Goal: Complete application form: Complete application form

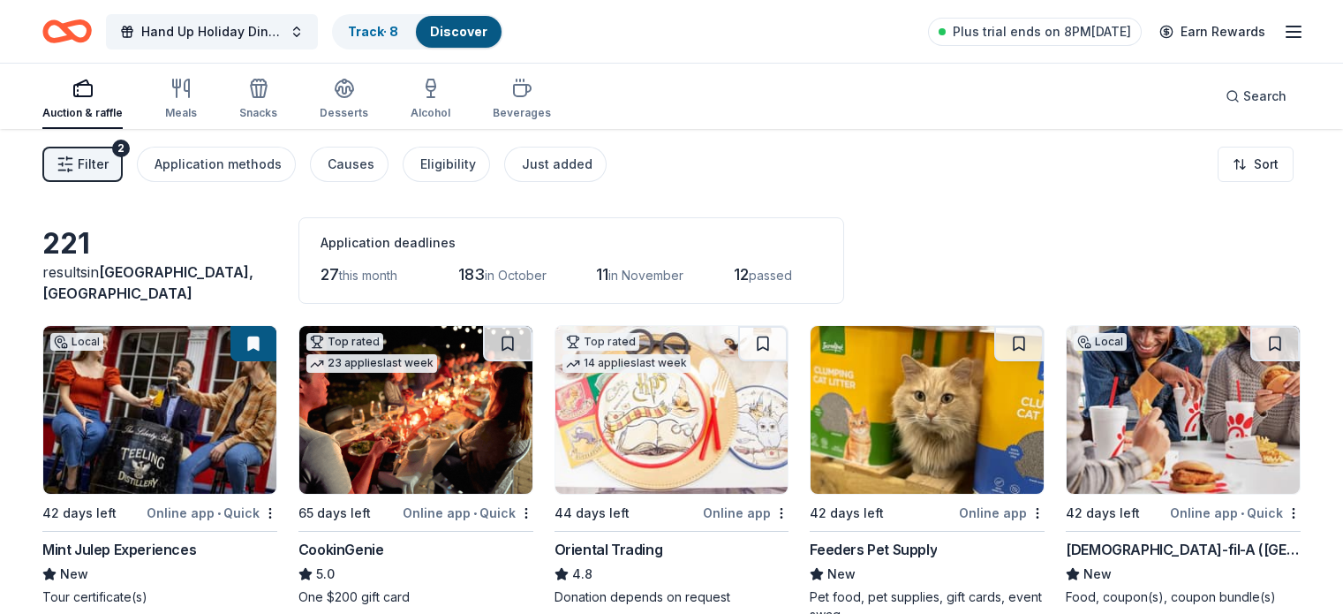
scroll to position [868, 0]
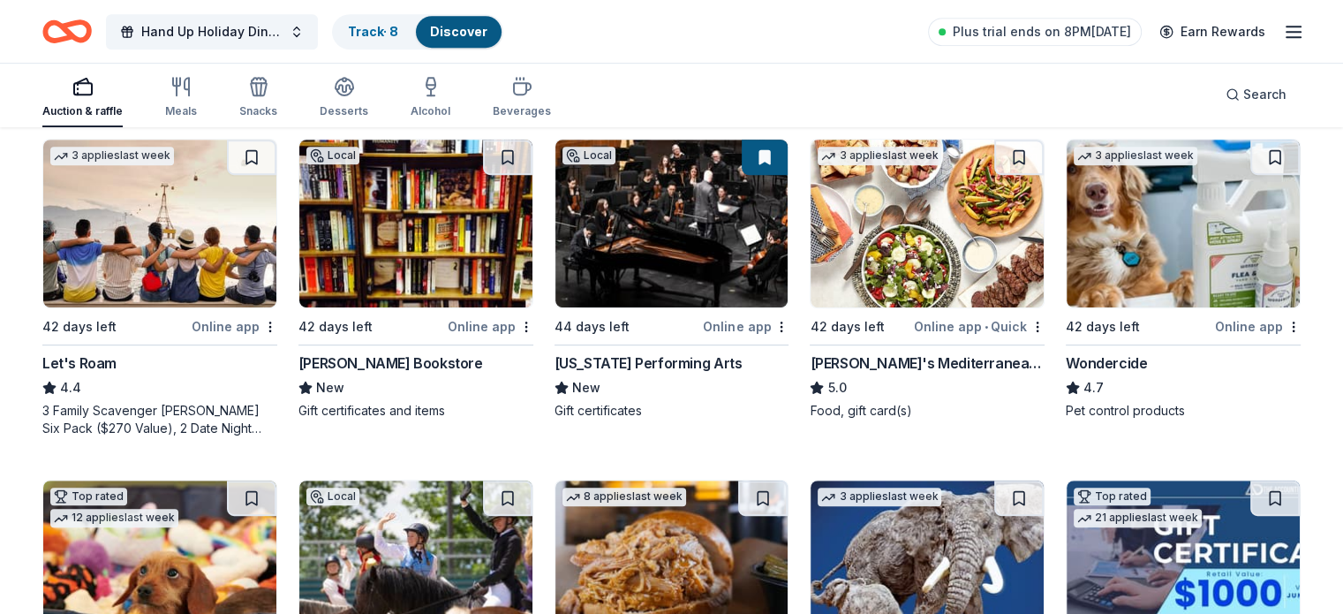
click at [493, 320] on div "Online app" at bounding box center [491, 326] width 86 height 22
click at [737, 321] on div "Online app" at bounding box center [746, 326] width 86 height 22
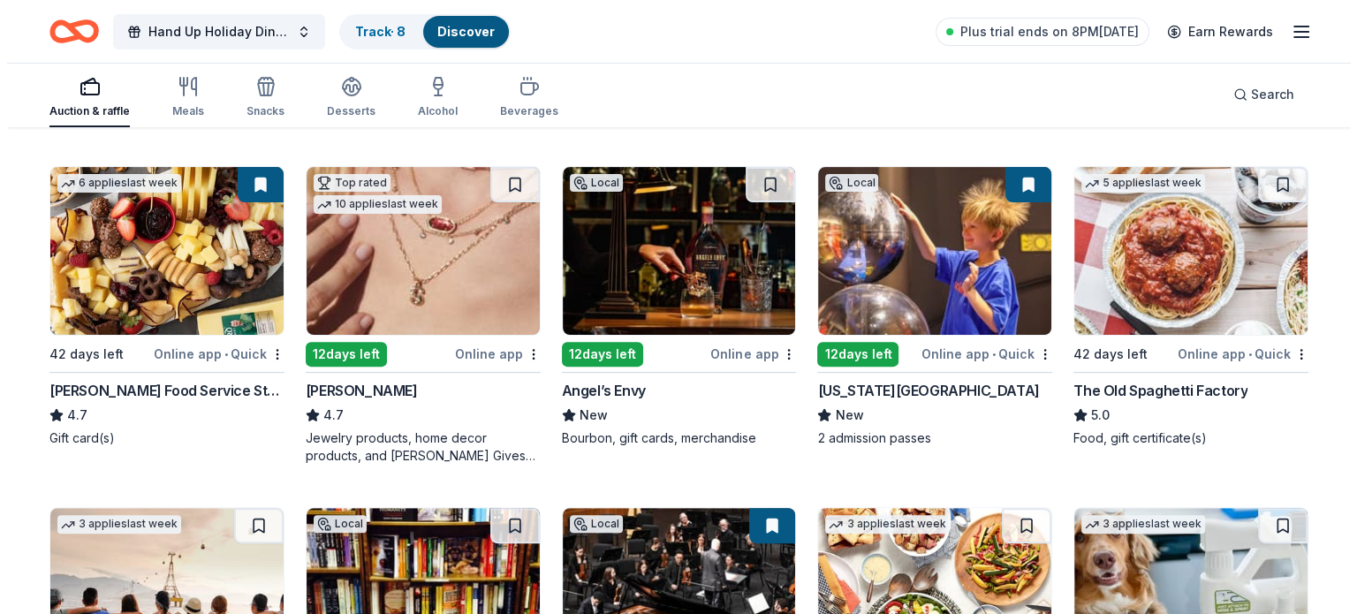
scroll to position [0, 0]
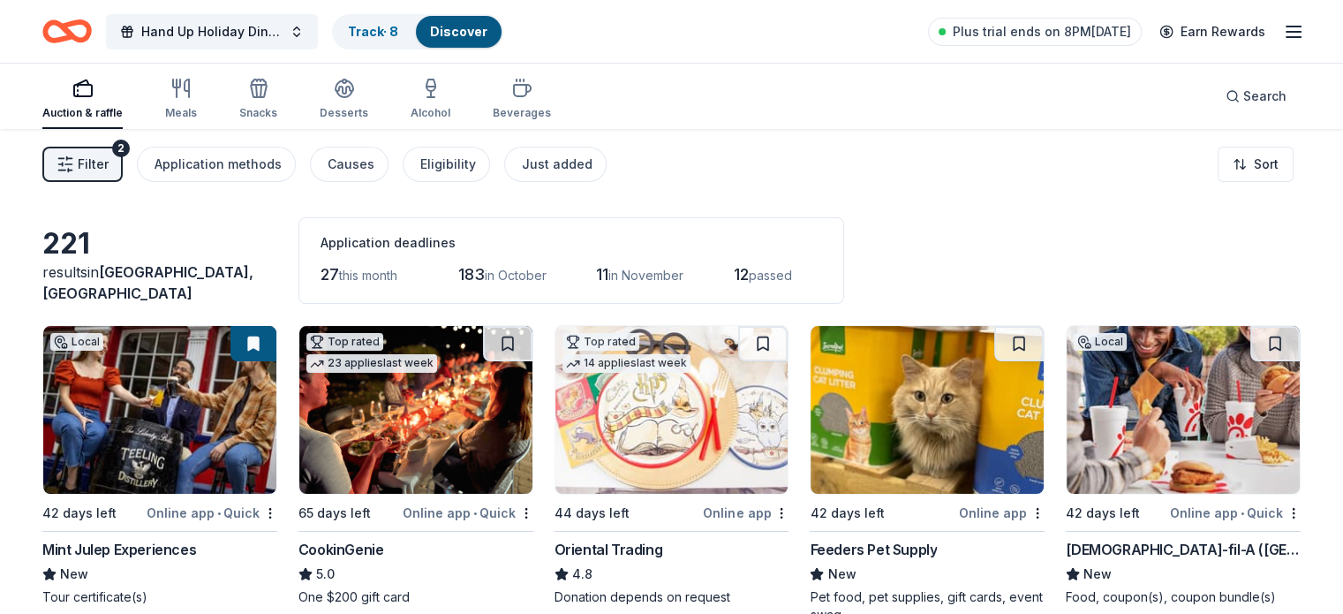
click at [438, 234] on div "Application deadlines" at bounding box center [572, 242] width 502 height 21
click at [749, 275] on span "12" at bounding box center [741, 274] width 15 height 19
click at [382, 270] on span "this month" at bounding box center [368, 275] width 58 height 15
click at [339, 277] on span "27" at bounding box center [330, 274] width 19 height 19
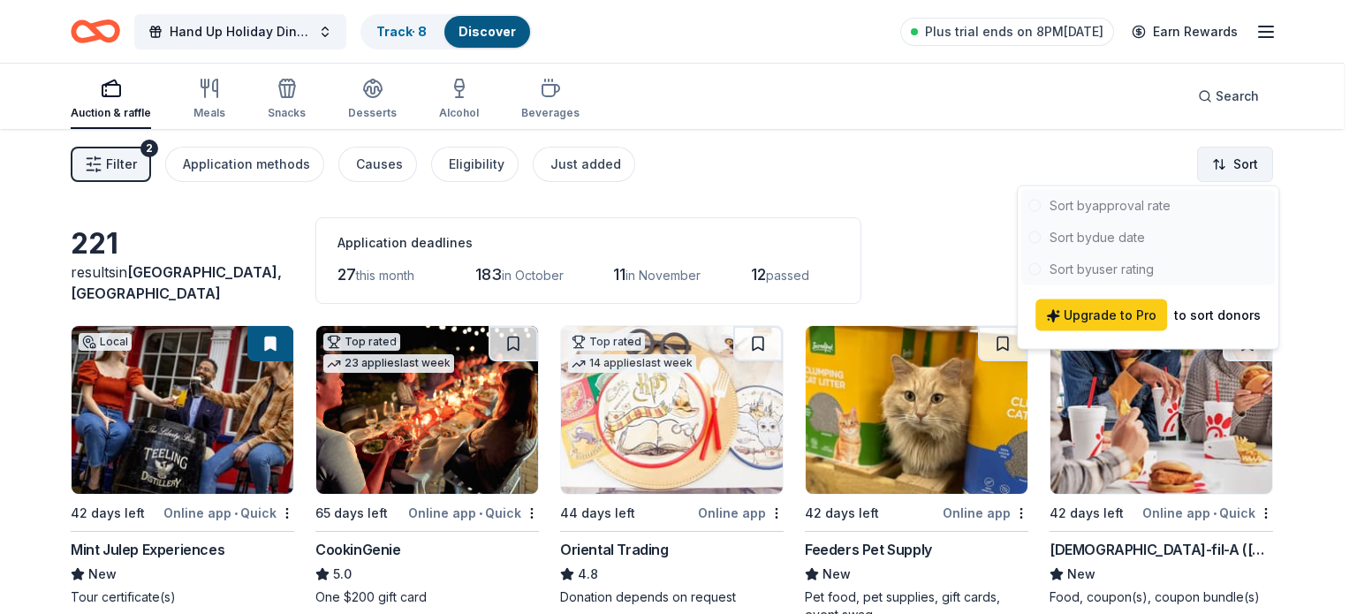
click at [1243, 155] on html "Hand Up Holiday Dinner and Auction Track · 8 Discover Plus trial ends on 8PM, 9…" at bounding box center [678, 307] width 1357 height 614
click at [1135, 234] on div at bounding box center [1147, 237] width 253 height 95
click at [1095, 230] on div at bounding box center [1147, 237] width 253 height 95
click at [1074, 236] on div at bounding box center [1147, 237] width 253 height 95
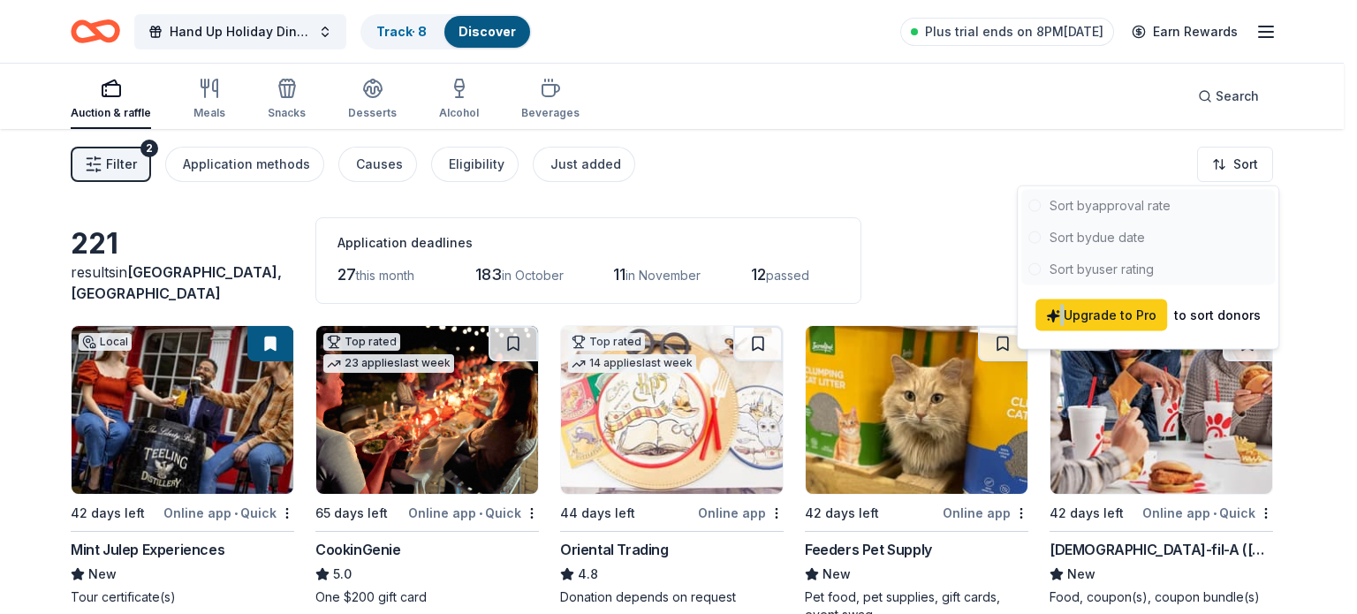
click at [1064, 235] on div at bounding box center [1147, 237] width 253 height 95
click at [1162, 200] on div at bounding box center [1147, 237] width 253 height 95
click at [646, 161] on html "Hand Up Holiday Dinner and Auction Track · 8 Discover Plus trial ends on 8PM, 9…" at bounding box center [678, 307] width 1357 height 614
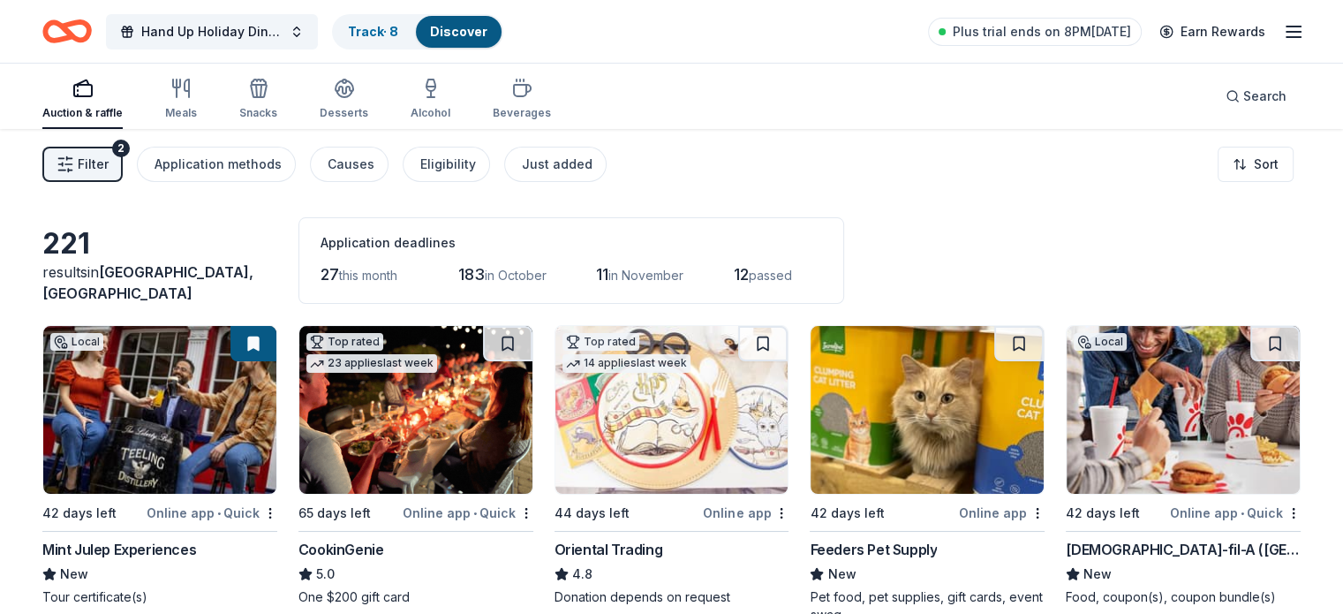
click at [488, 438] on img at bounding box center [415, 410] width 233 height 168
click at [261, 27] on span "Hand Up Holiday Dinner and Auction" at bounding box center [211, 31] width 141 height 21
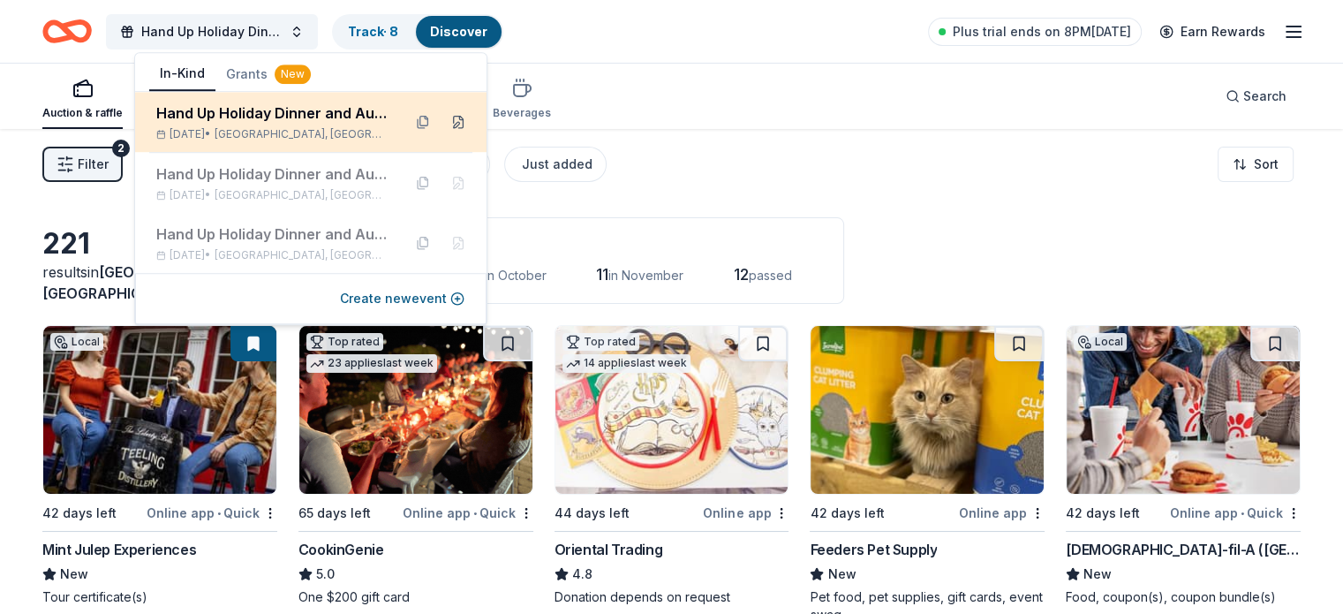
click at [460, 126] on button at bounding box center [458, 122] width 28 height 28
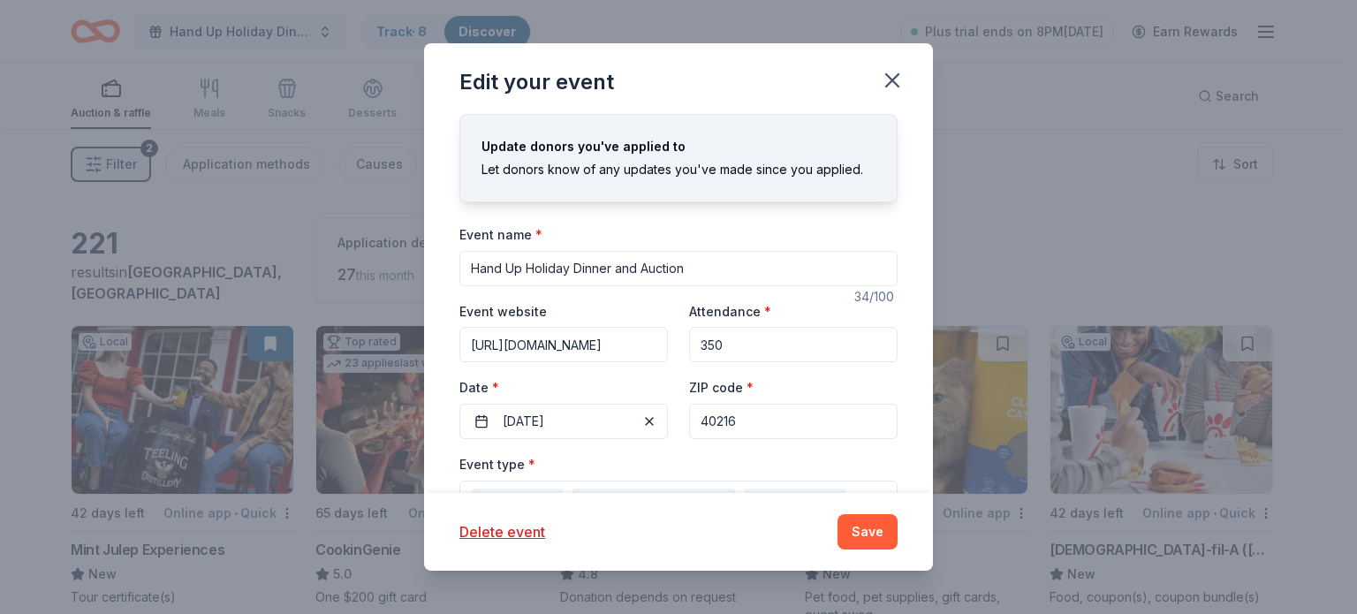
drag, startPoint x: 701, startPoint y: 342, endPoint x: 722, endPoint y: 349, distance: 21.5
click at [722, 349] on input "350" at bounding box center [793, 344] width 208 height 35
type input "325"
click at [748, 420] on input "40216" at bounding box center [793, 421] width 208 height 35
drag, startPoint x: 713, startPoint y: 422, endPoint x: 744, endPoint y: 427, distance: 31.2
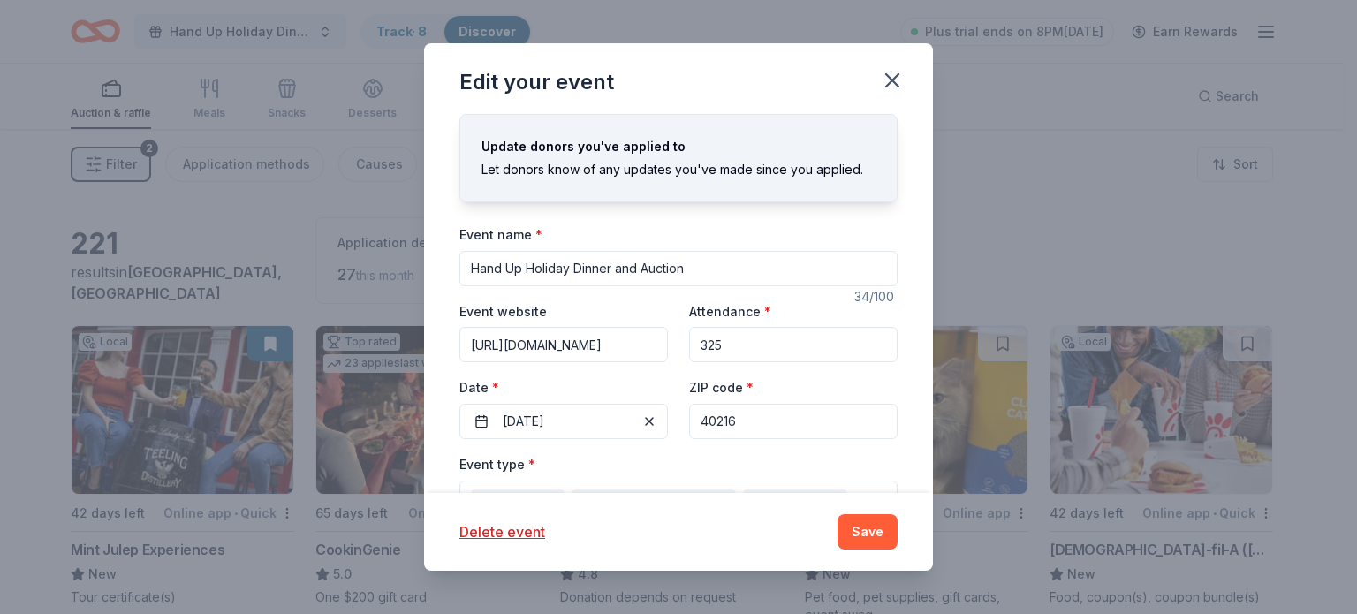
click at [744, 427] on input "40216" at bounding box center [793, 421] width 208 height 35
type input "40272"
click at [854, 328] on input "325" at bounding box center [793, 344] width 208 height 35
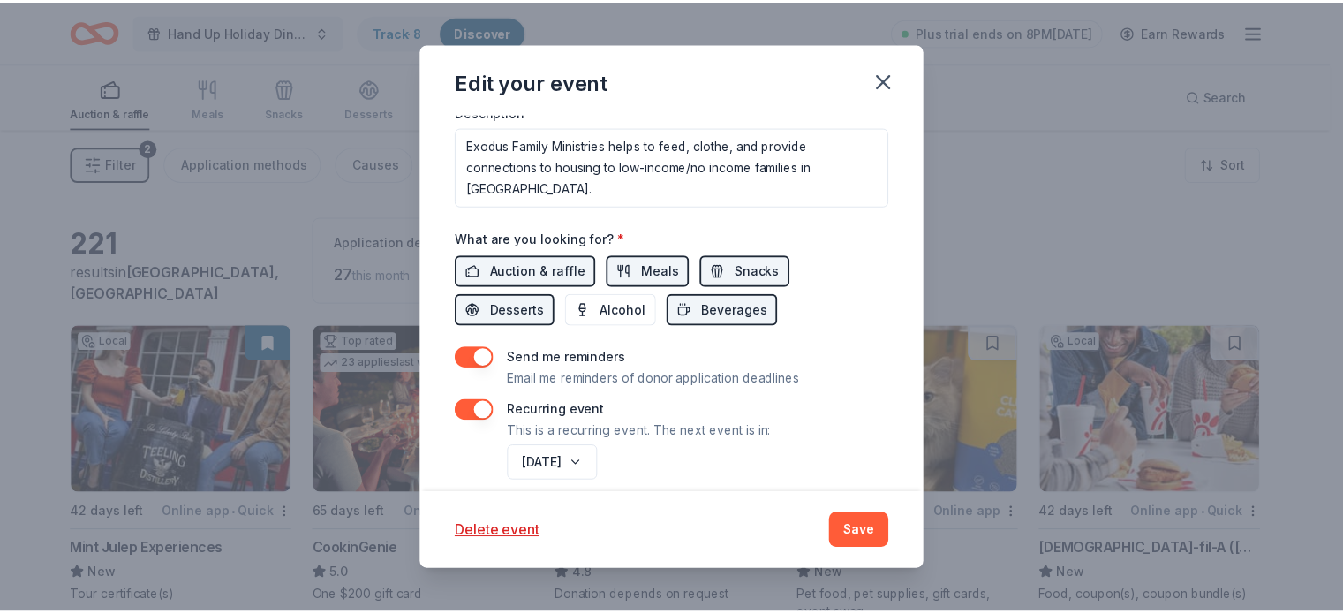
scroll to position [670, 0]
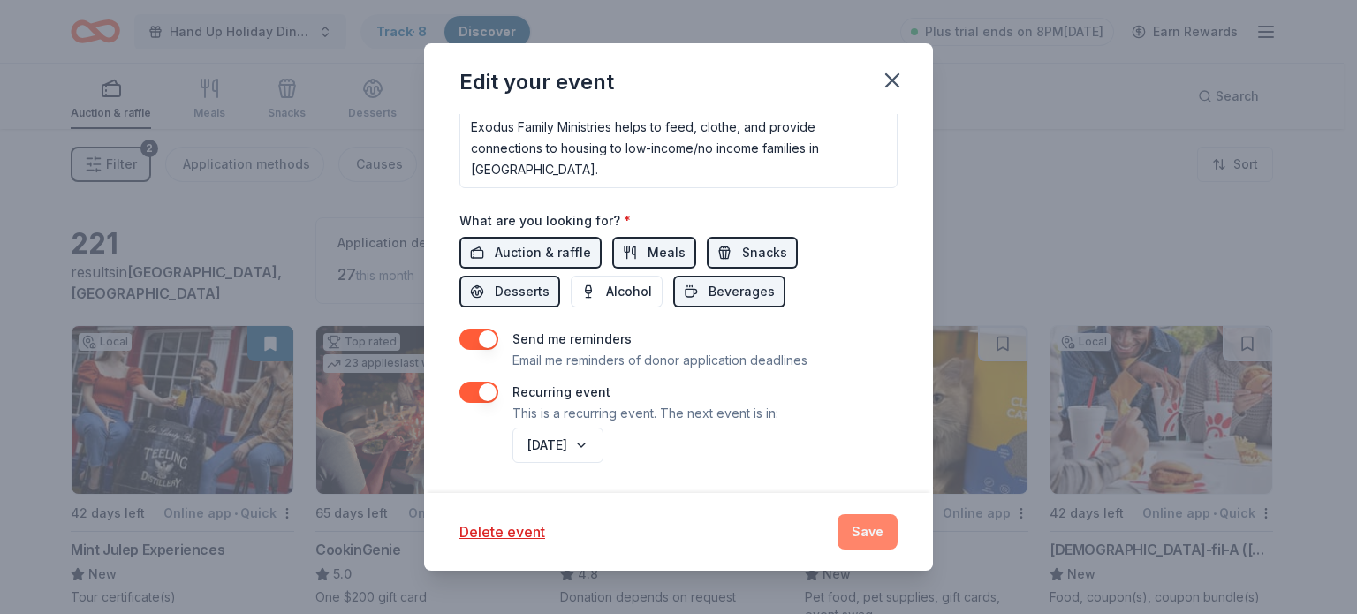
click at [883, 522] on button "Save" at bounding box center [867, 531] width 60 height 35
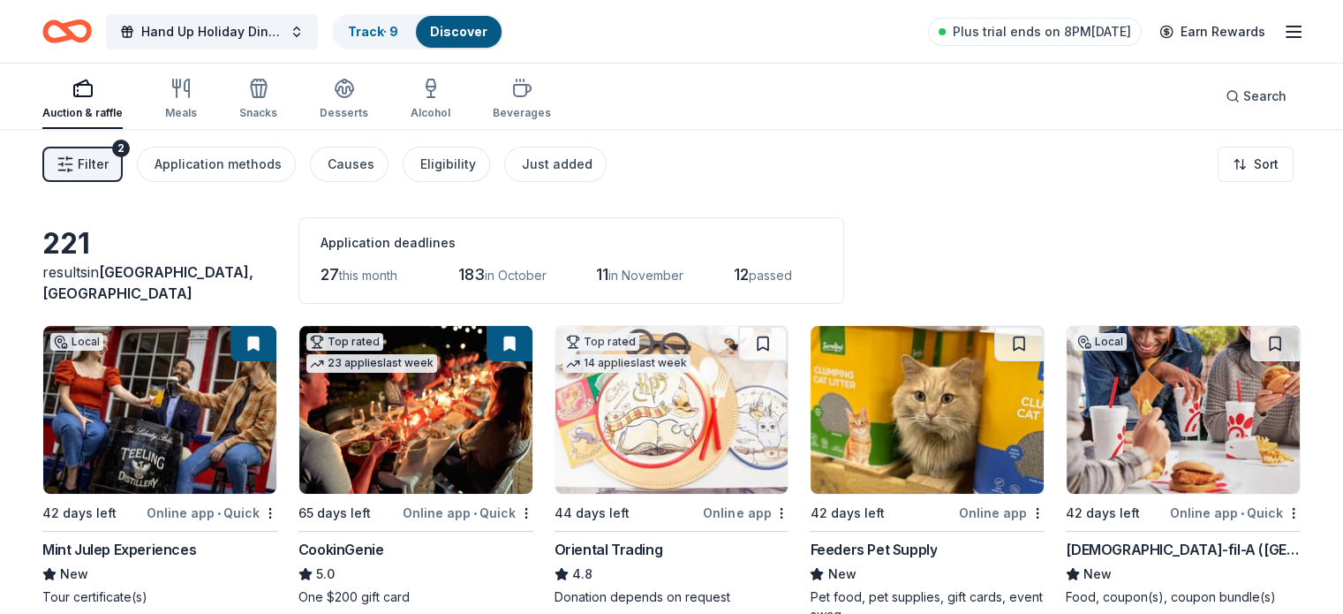
click at [731, 508] on div "Online app" at bounding box center [746, 513] width 86 height 22
click at [976, 508] on div "Online app" at bounding box center [1002, 513] width 86 height 22
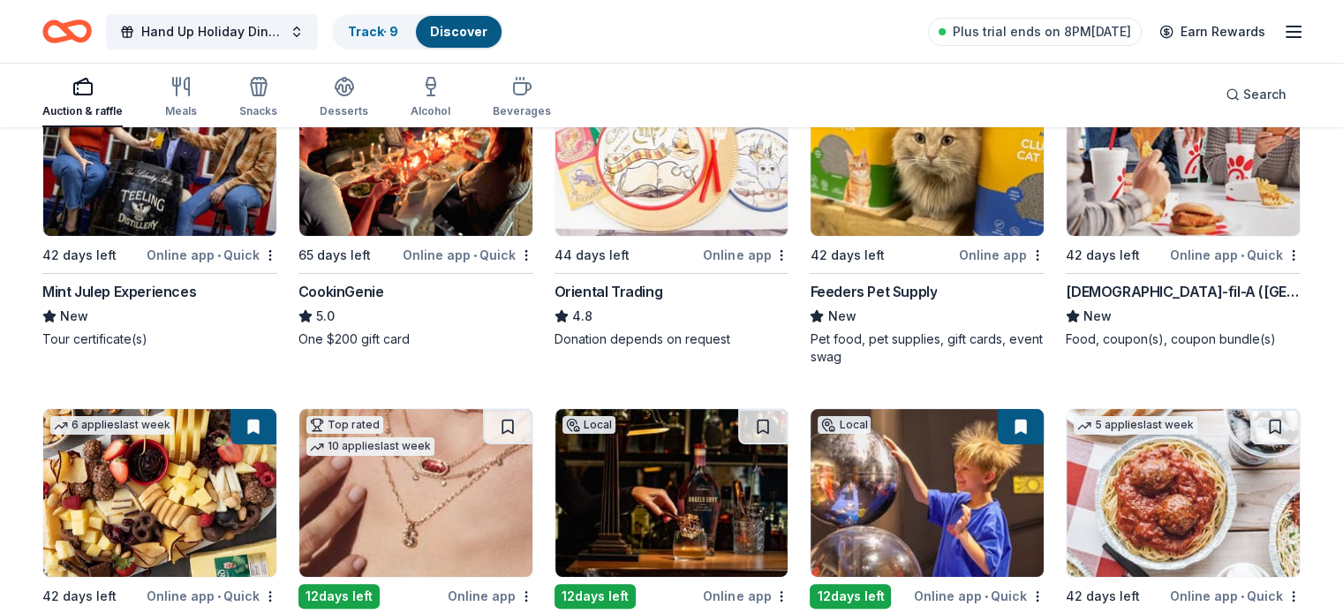
scroll to position [205, 0]
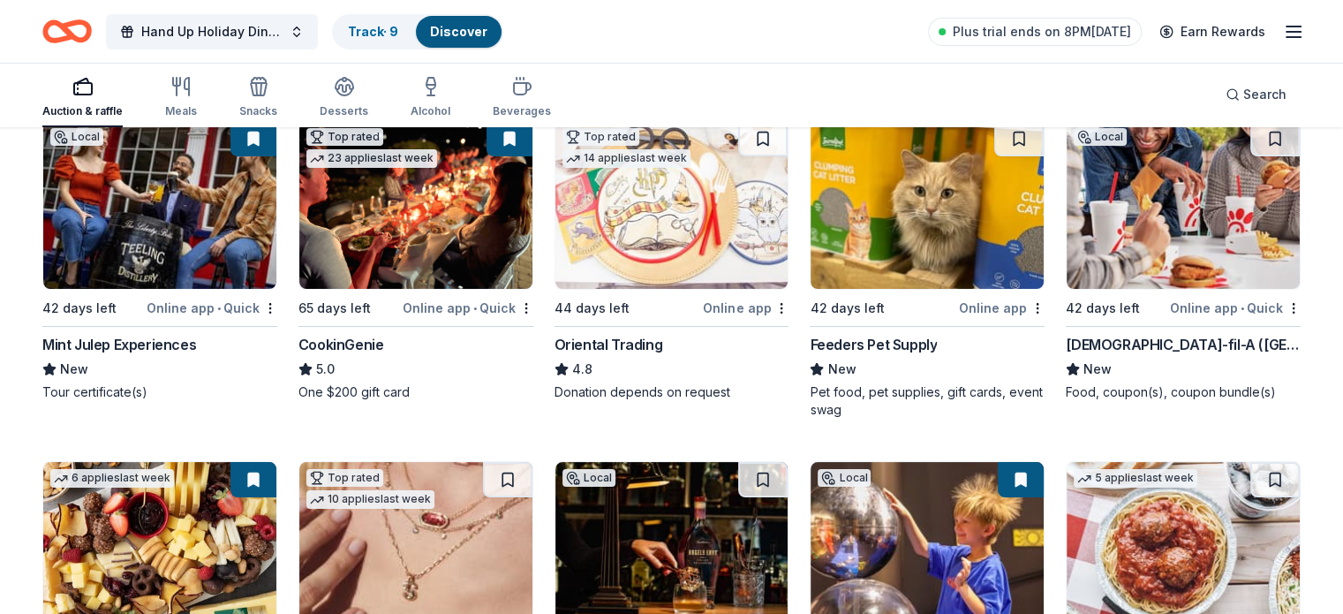
click at [1132, 336] on div "Chick-fil-A (Louisville)" at bounding box center [1183, 344] width 235 height 21
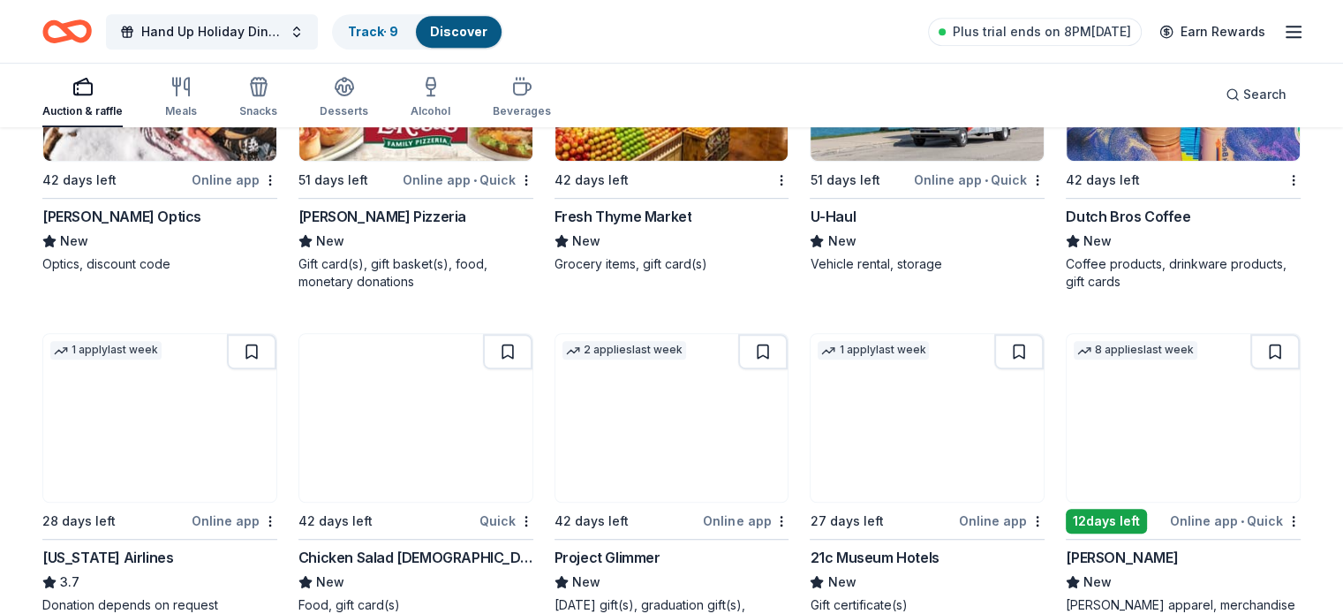
scroll to position [7880, 0]
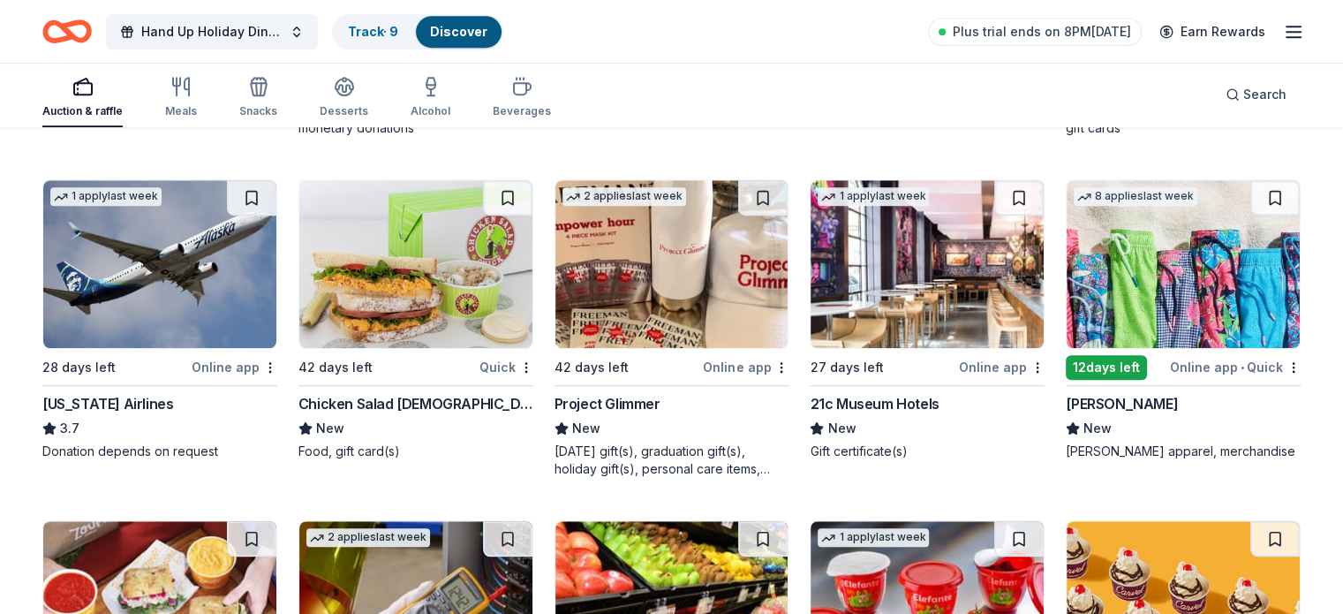
click at [1125, 283] on img at bounding box center [1183, 264] width 233 height 168
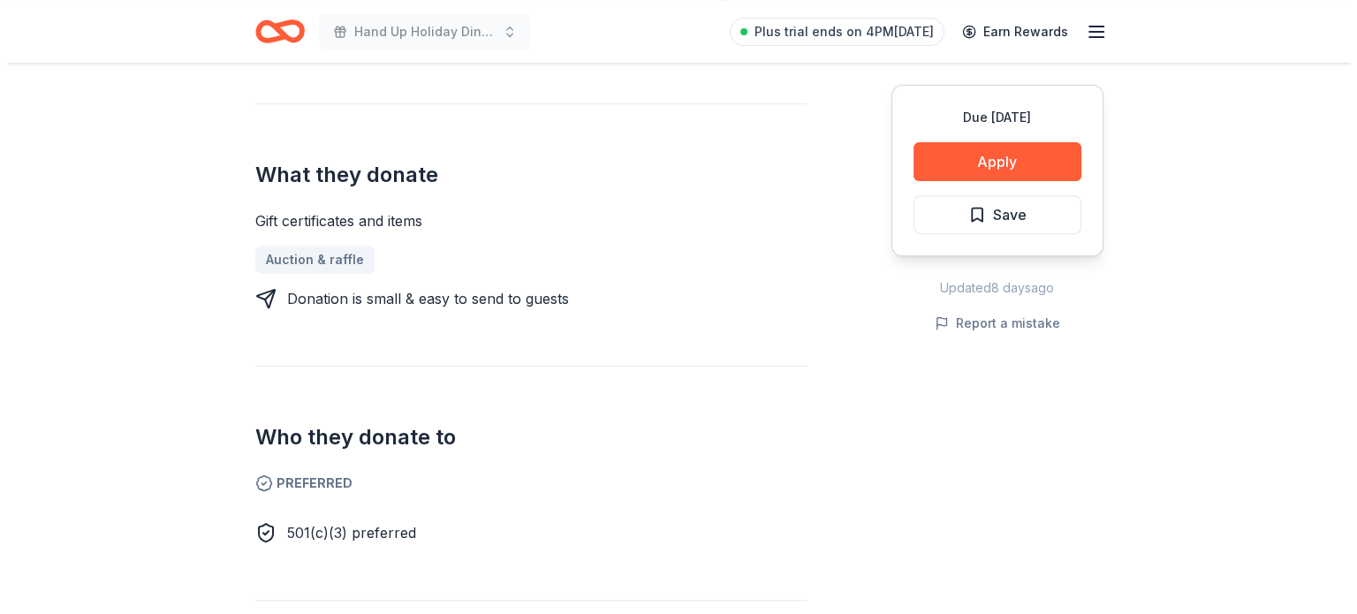
scroll to position [661, 0]
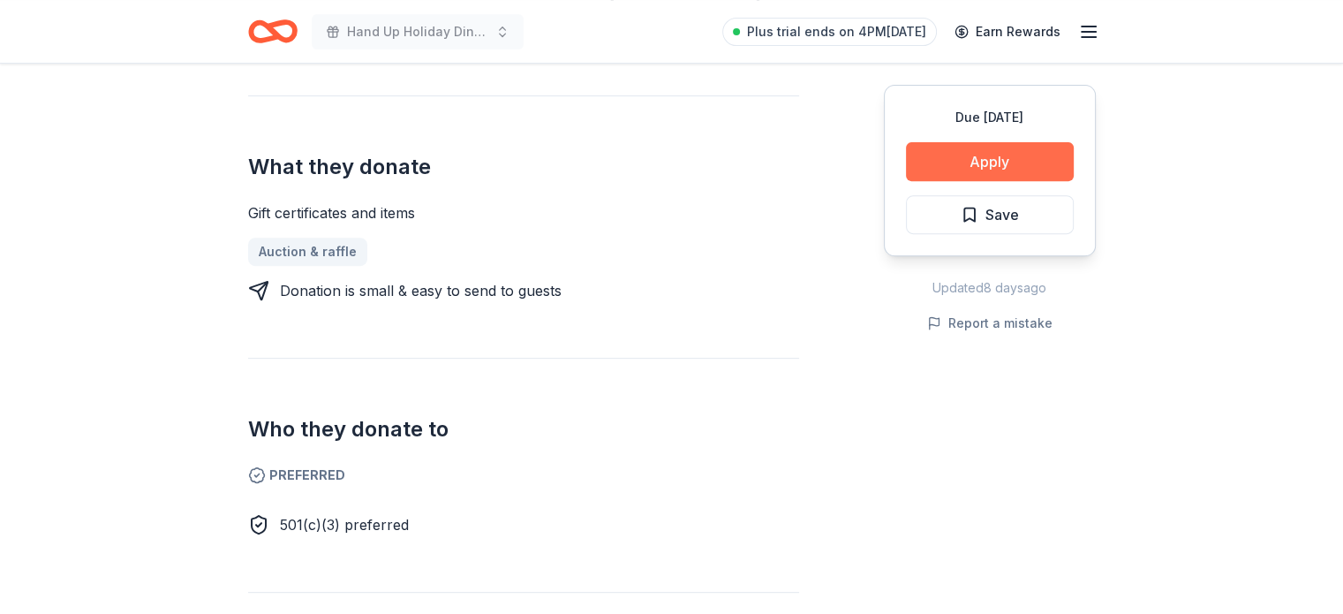
click at [953, 156] on button "Apply" at bounding box center [990, 161] width 168 height 39
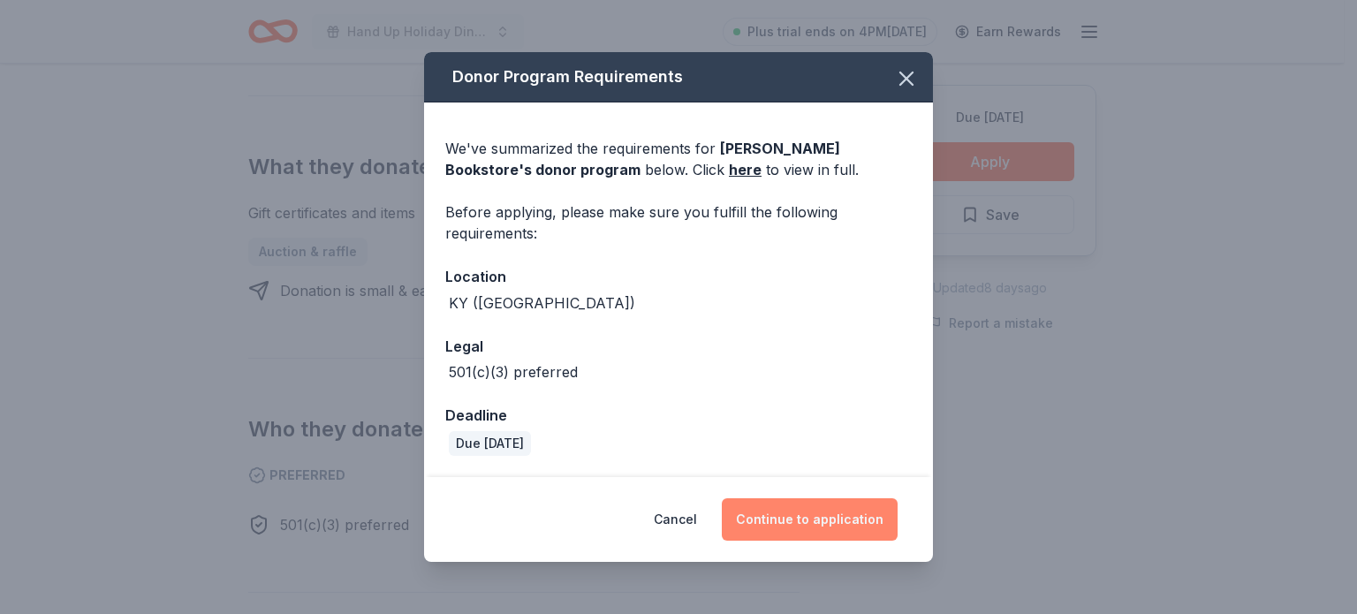
click at [822, 515] on button "Continue to application" at bounding box center [810, 519] width 176 height 42
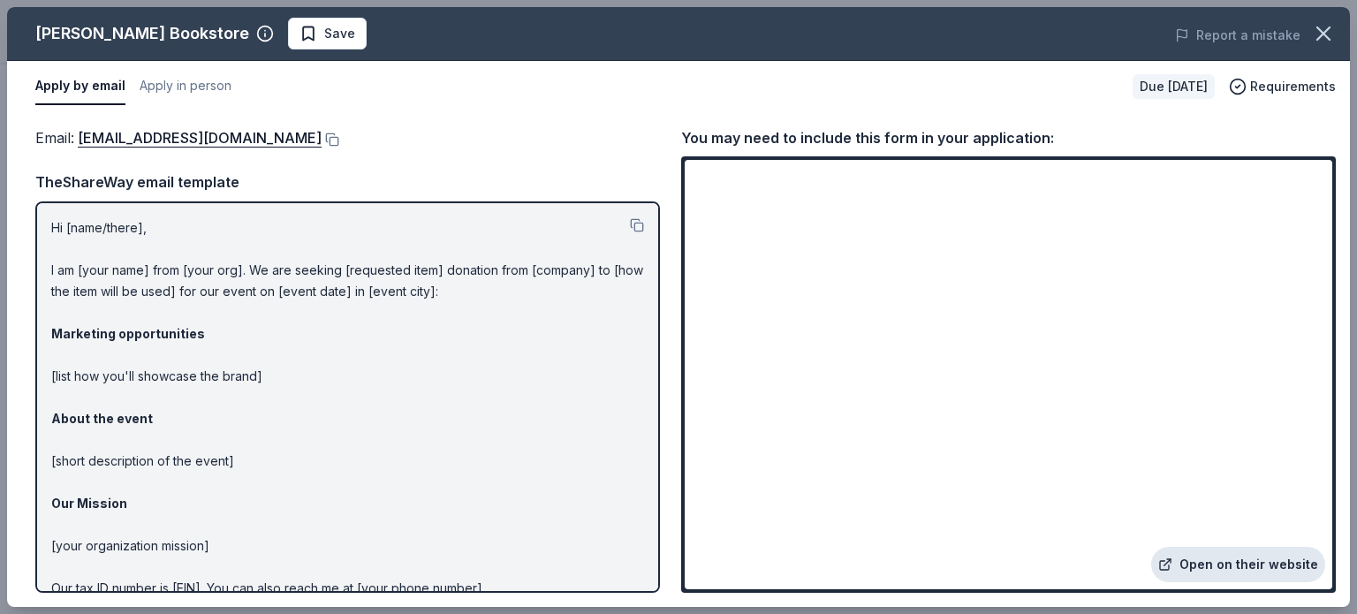
click at [1261, 571] on link "Open on their website" at bounding box center [1238, 564] width 174 height 35
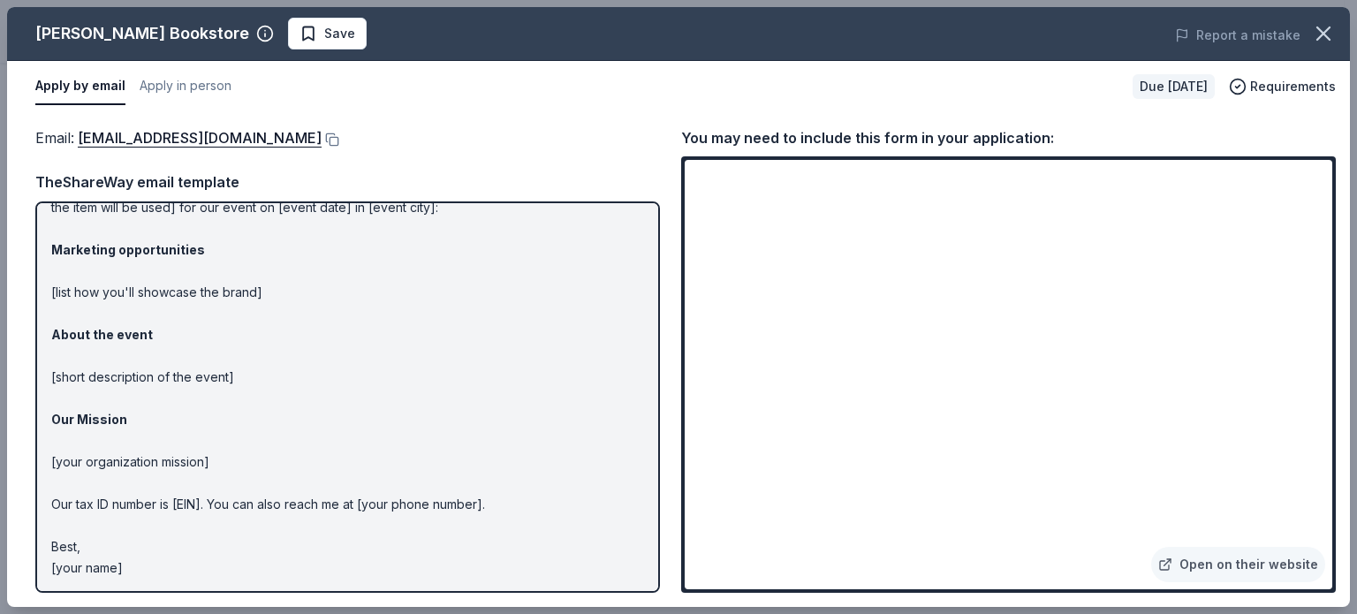
scroll to position [0, 0]
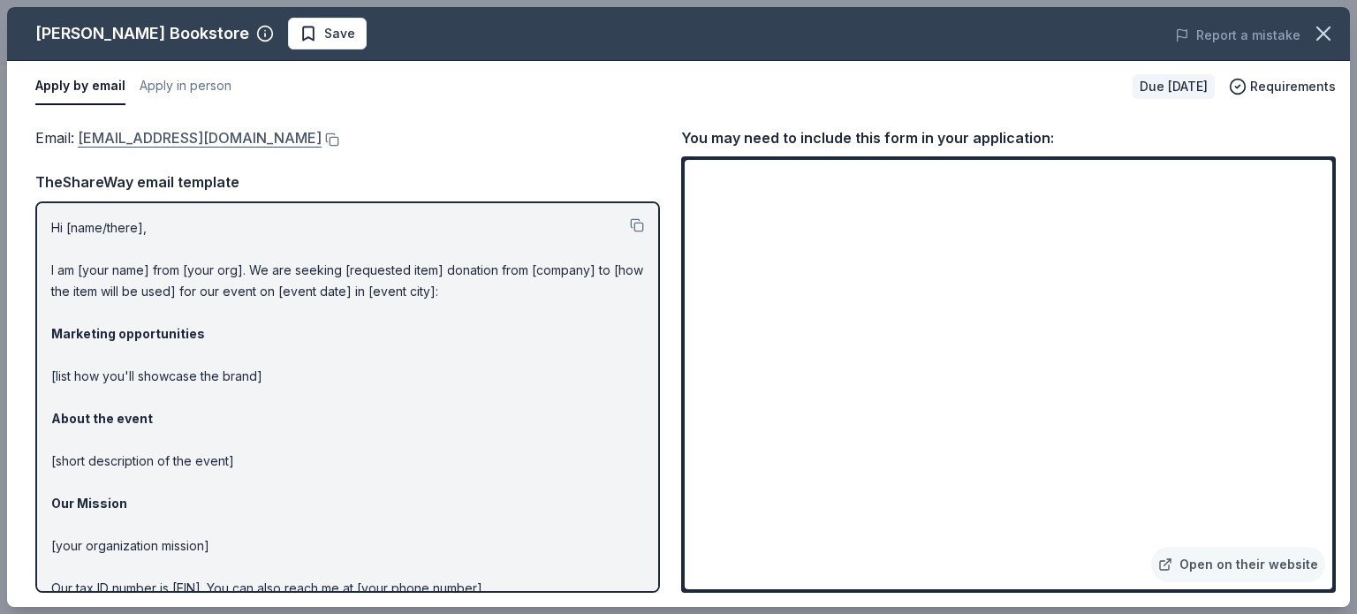
click at [272, 133] on link "donations@carmichaelsbookstore.com" at bounding box center [200, 137] width 244 height 23
click at [339, 137] on button at bounding box center [330, 139] width 18 height 14
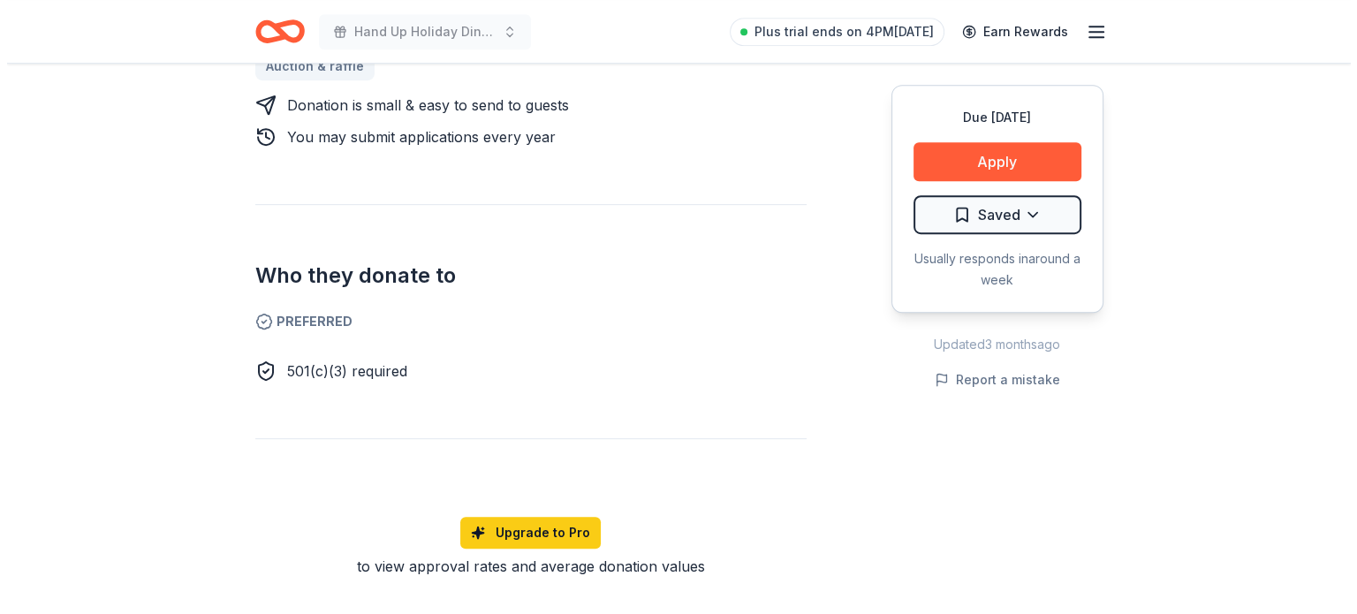
scroll to position [855, 0]
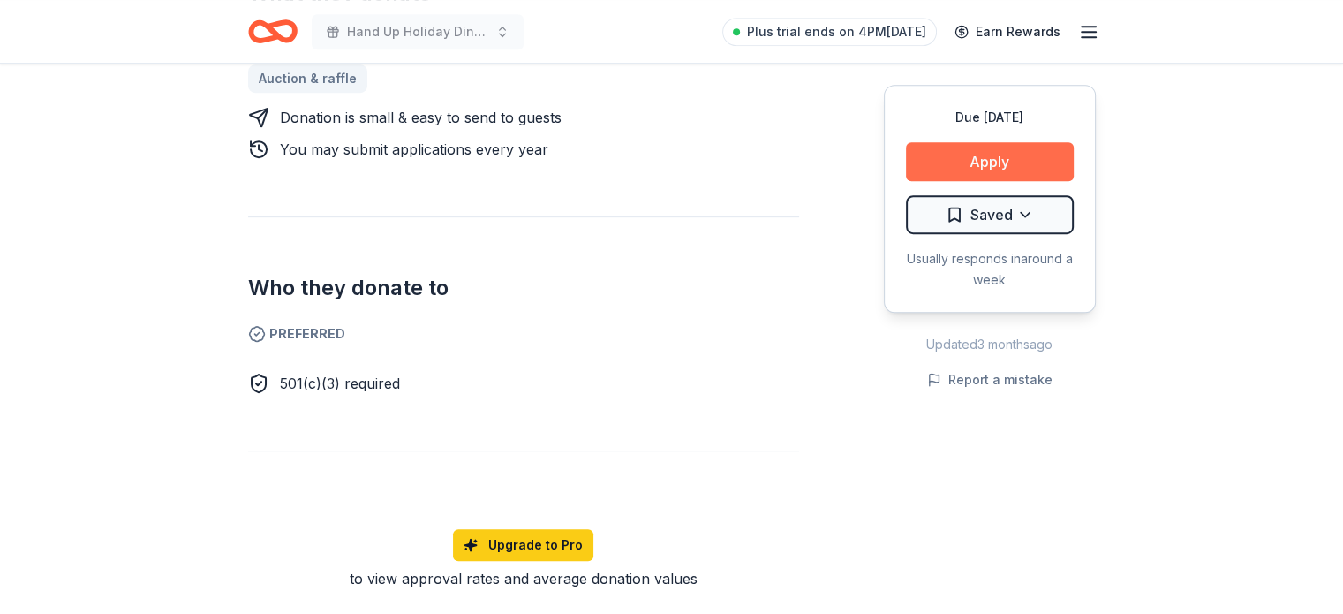
click at [1036, 156] on button "Apply" at bounding box center [990, 161] width 168 height 39
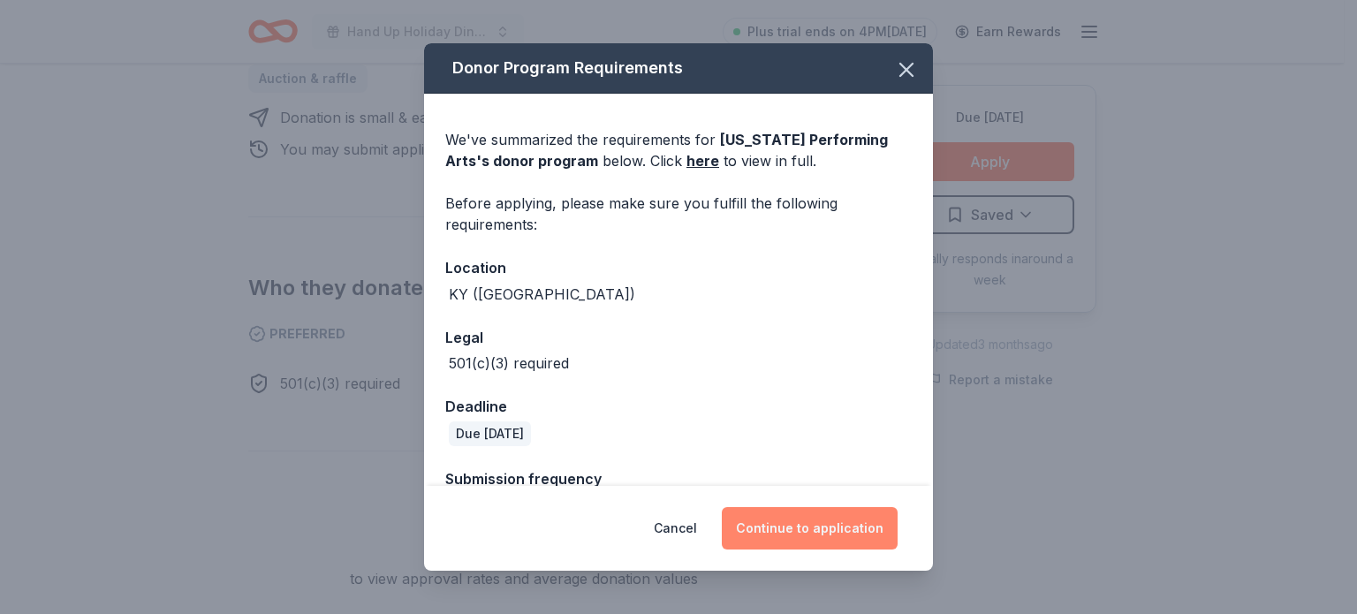
click at [801, 522] on button "Continue to application" at bounding box center [810, 528] width 176 height 42
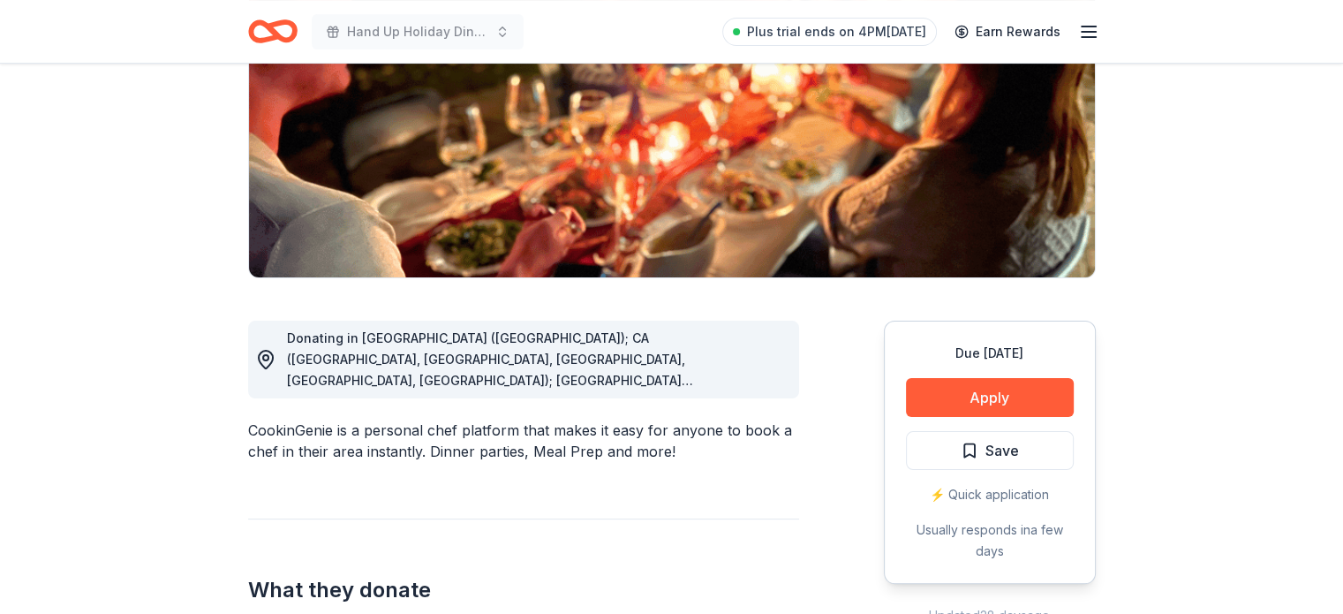
scroll to position [260, 0]
click at [745, 371] on span "Donating in AZ (Maricopa County); CA (Los Angeles County, Riverside County, San…" at bounding box center [521, 548] width 468 height 439
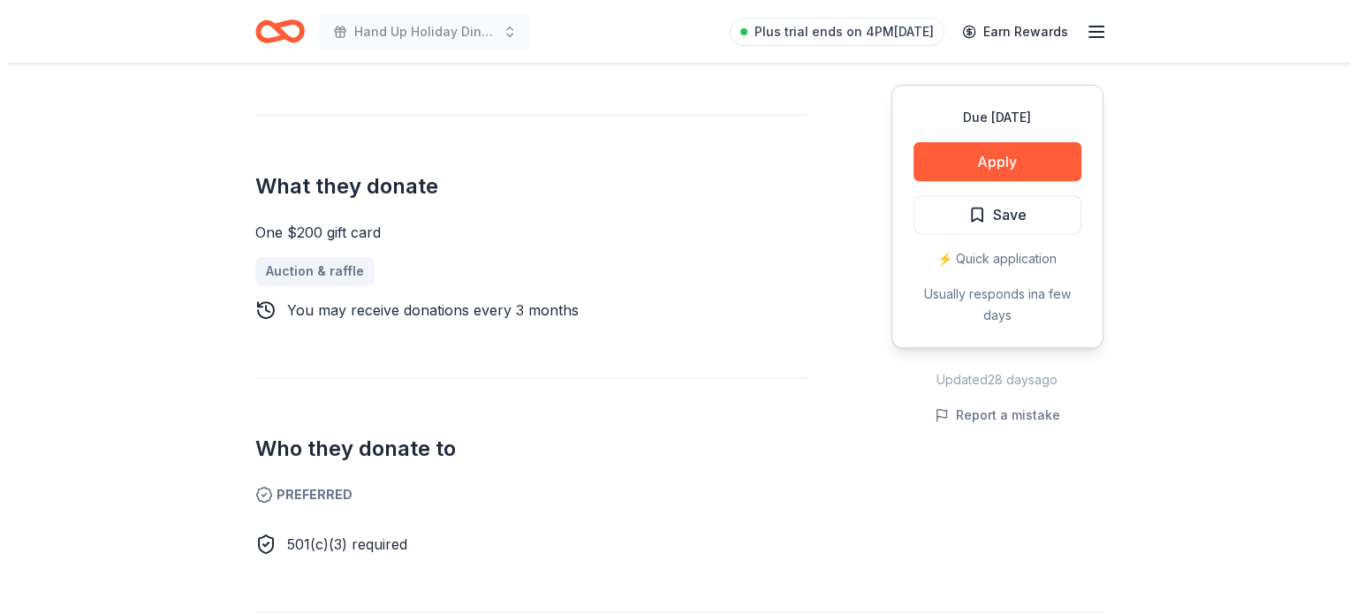
scroll to position [653, 0]
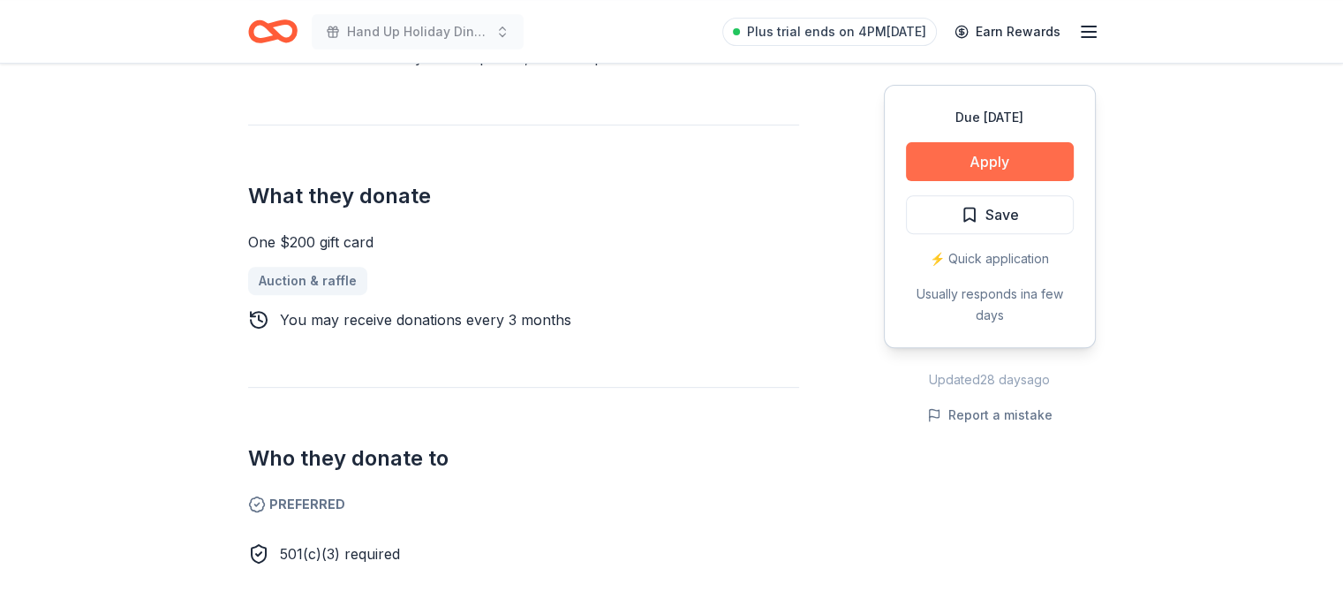
click at [1001, 155] on button "Apply" at bounding box center [990, 161] width 168 height 39
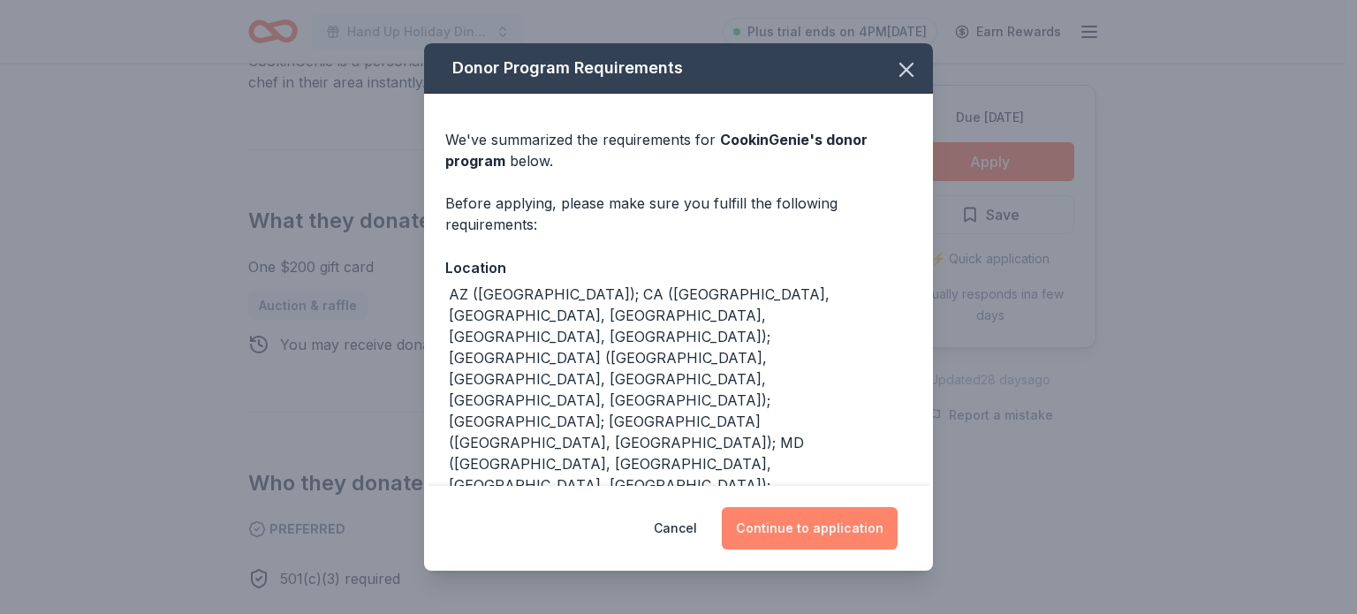
click at [812, 525] on button "Continue to application" at bounding box center [810, 528] width 176 height 42
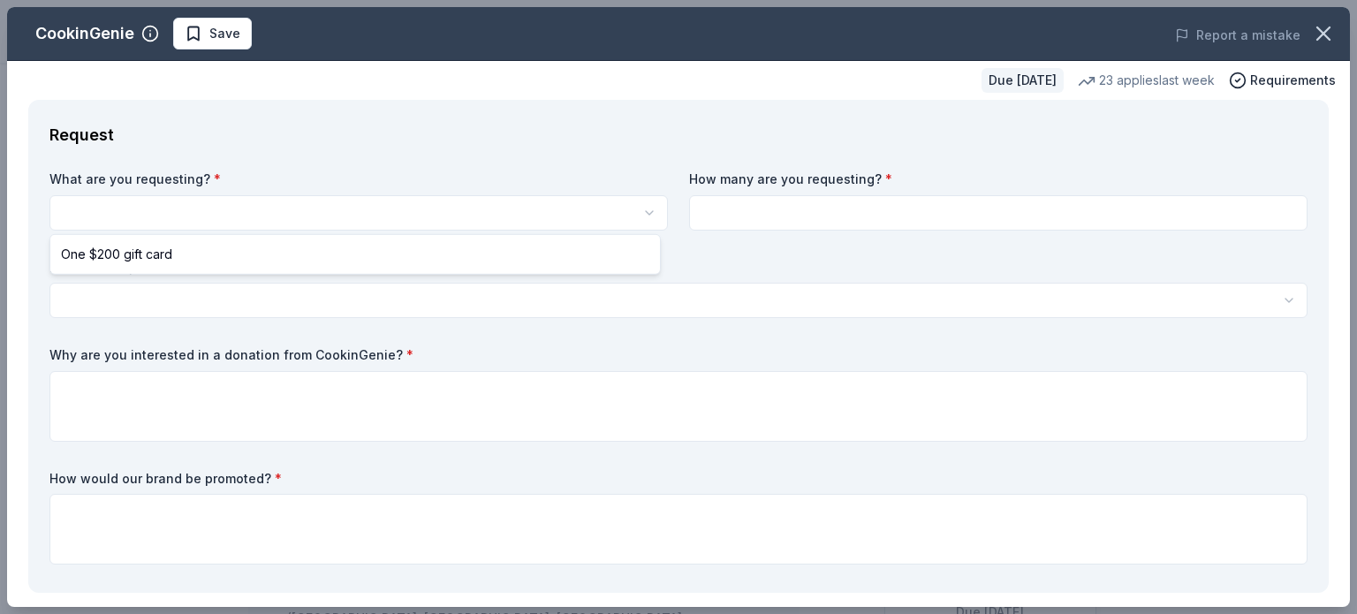
scroll to position [0, 0]
click at [78, 208] on html "Hand Up Holiday Dinner and Auction Save Apply Due in 65 days Share CookinGenie …" at bounding box center [678, 307] width 1357 height 614
select select "One $200 gift card"
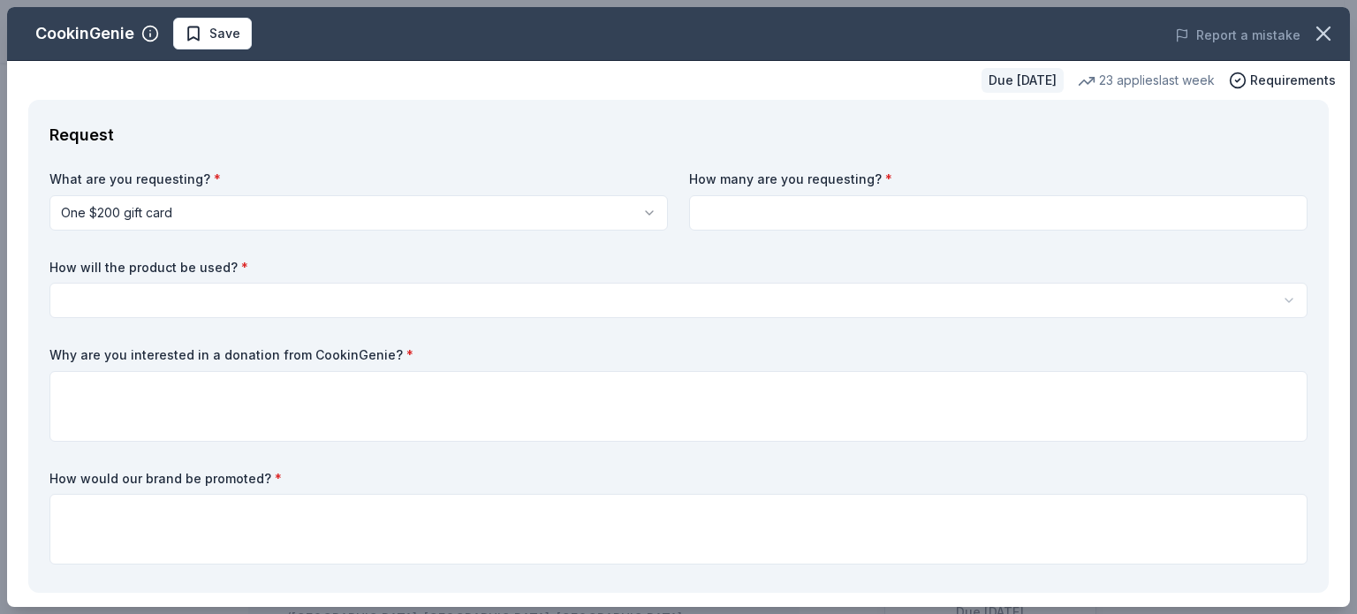
click at [734, 217] on input at bounding box center [998, 212] width 618 height 35
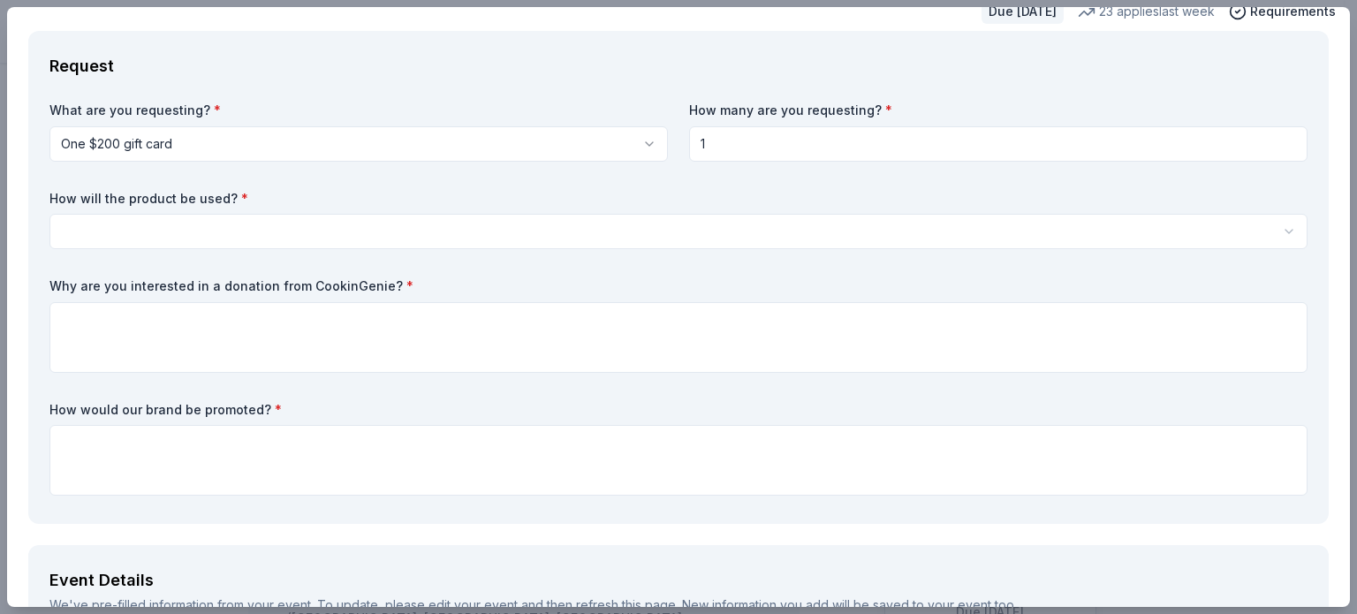
scroll to position [70, 0]
type input "1"
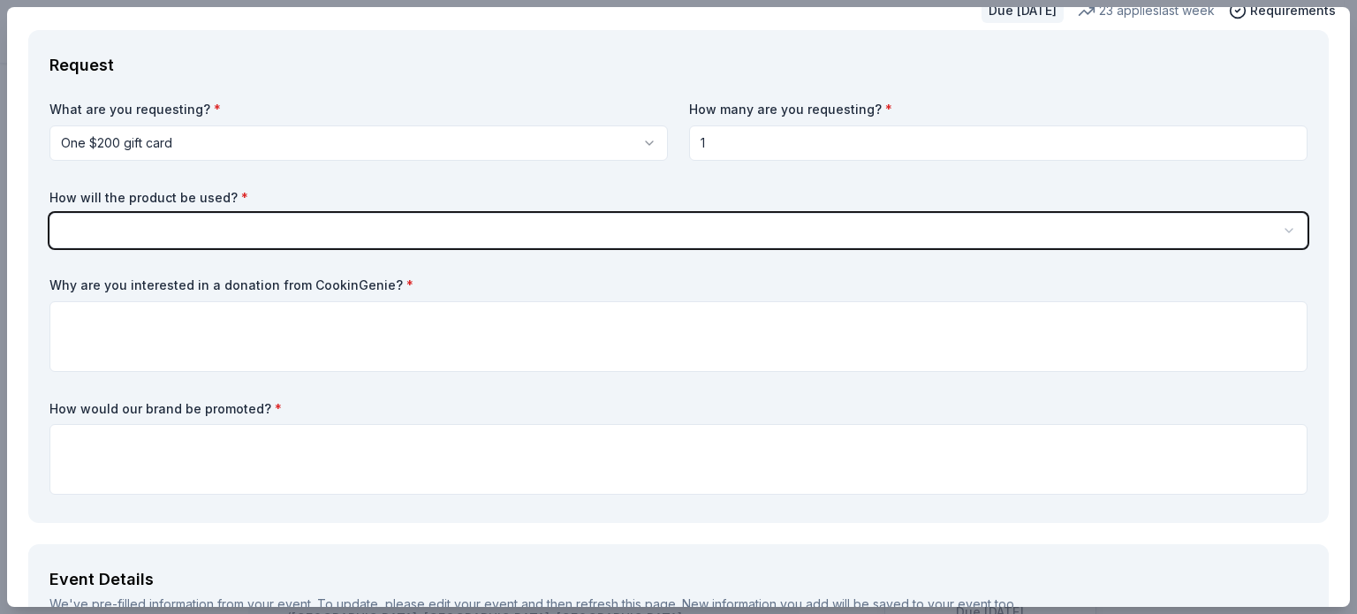
click at [309, 228] on button "button" at bounding box center [678, 230] width 1258 height 35
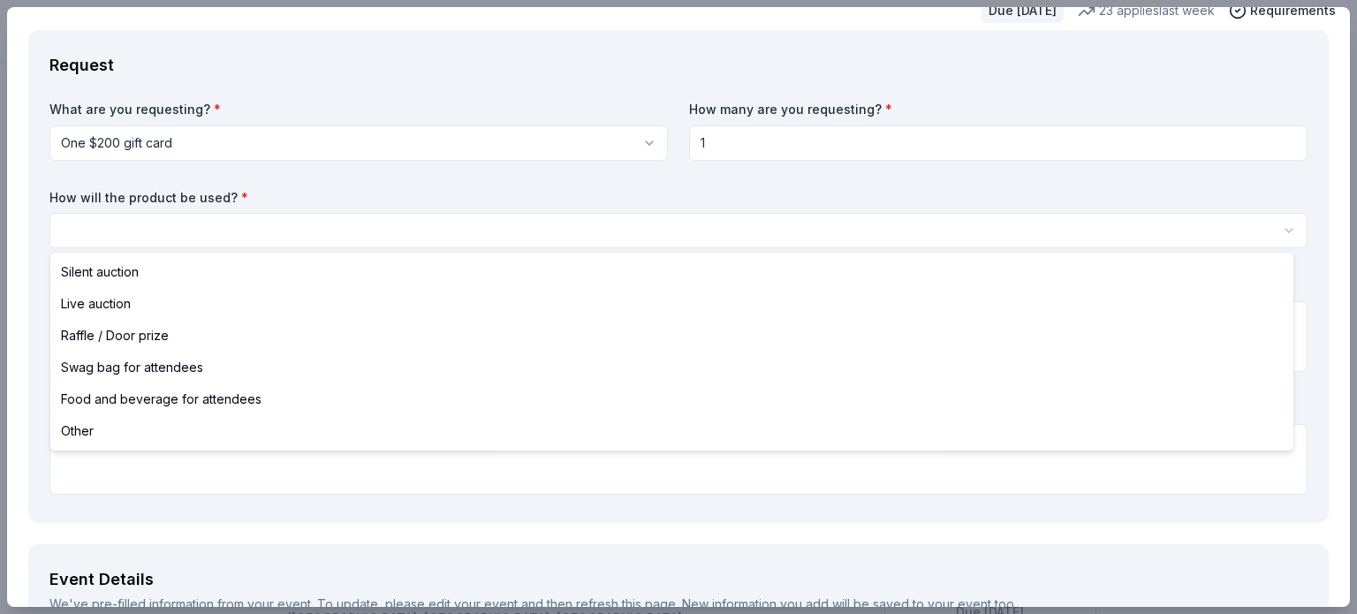
select select "silentAuction"
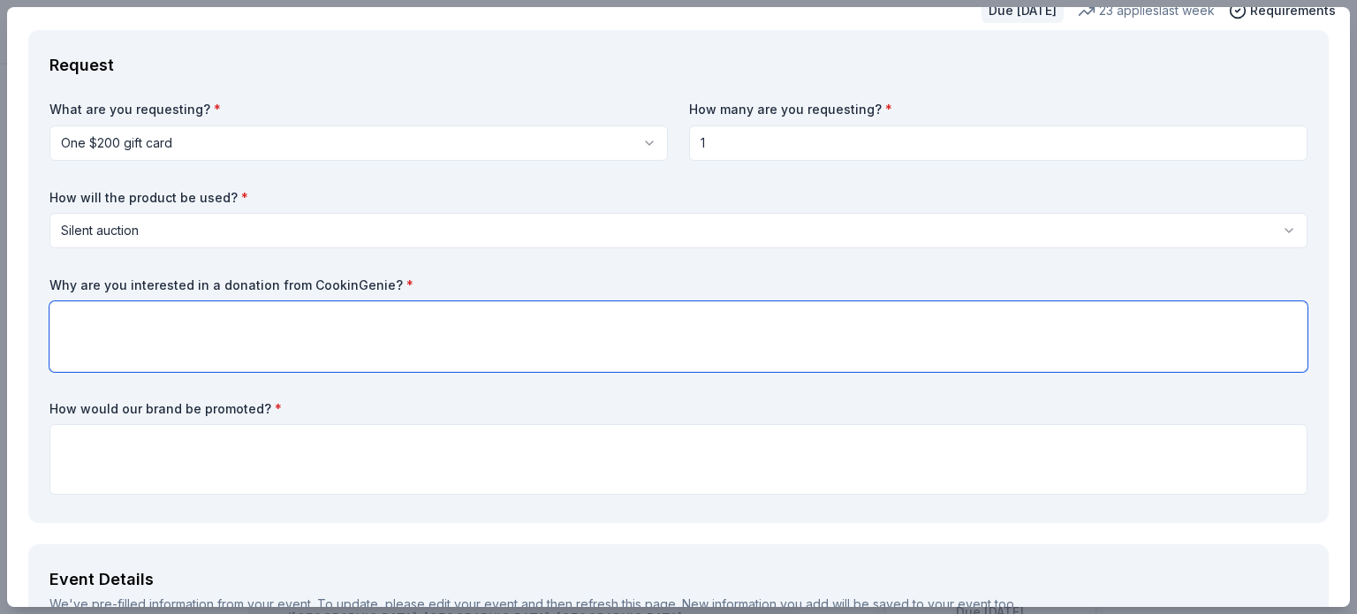
click at [210, 318] on textarea at bounding box center [678, 336] width 1258 height 71
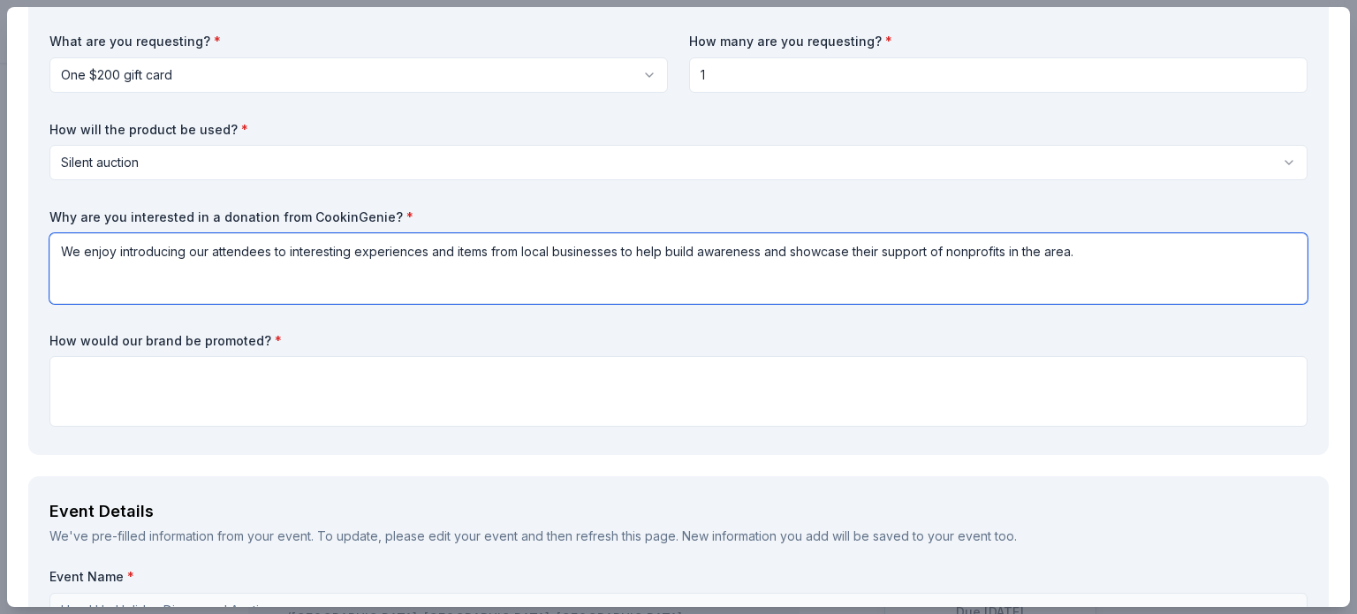
scroll to position [137, 0]
type textarea "We enjoy introducing our attendees to interesting experiences and items from lo…"
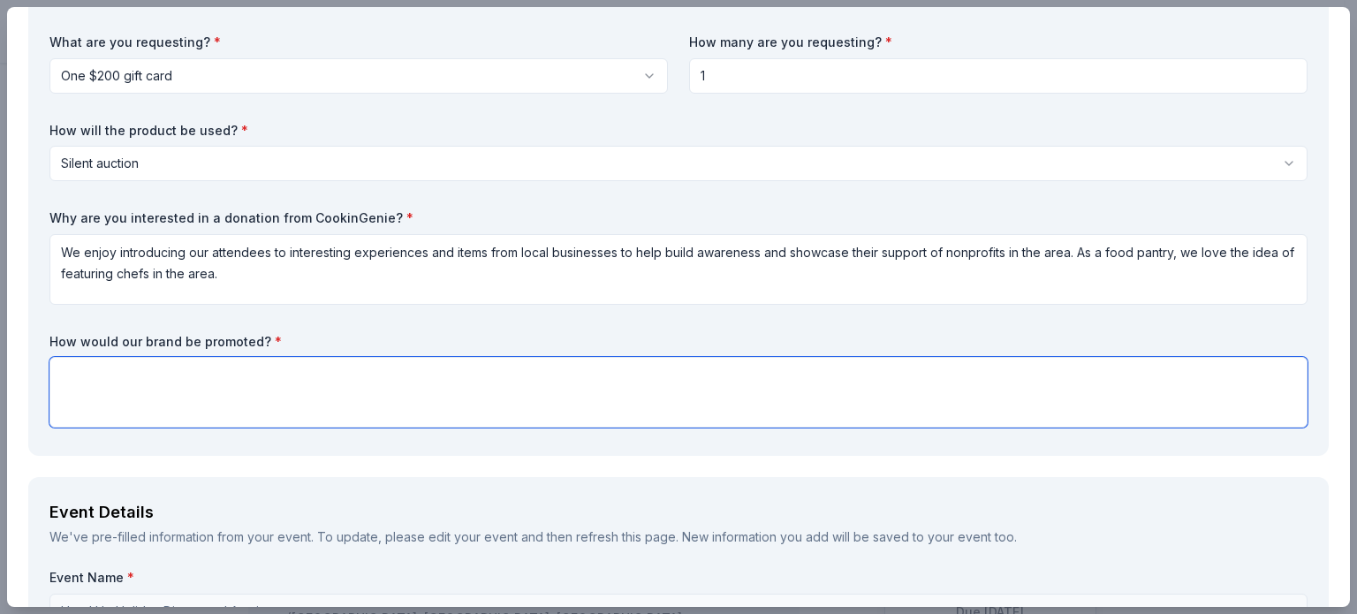
click at [106, 368] on textarea at bounding box center [678, 392] width 1258 height 71
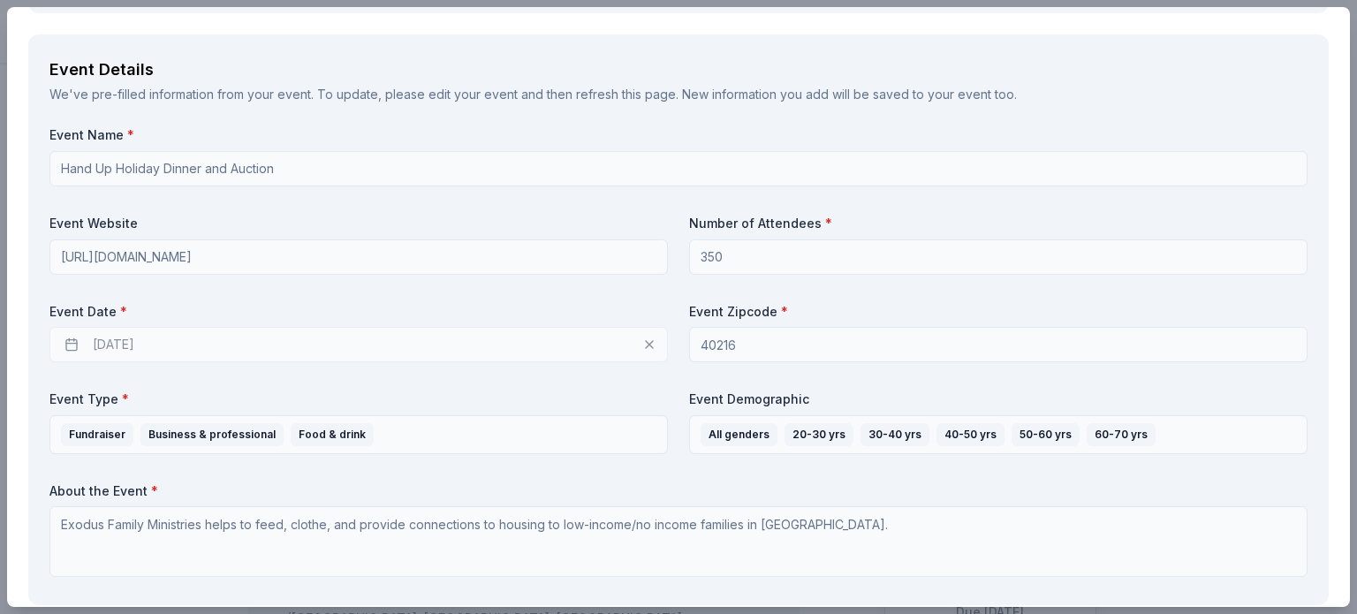
scroll to position [580, 0]
type textarea "We will include your name and a link to your website from our website. We can a…"
click at [120, 351] on div "11/19/2025" at bounding box center [358, 343] width 618 height 35
click at [635, 348] on div "11/19/2025" at bounding box center [358, 343] width 618 height 35
click at [129, 350] on div "11/19/2025" at bounding box center [358, 343] width 618 height 35
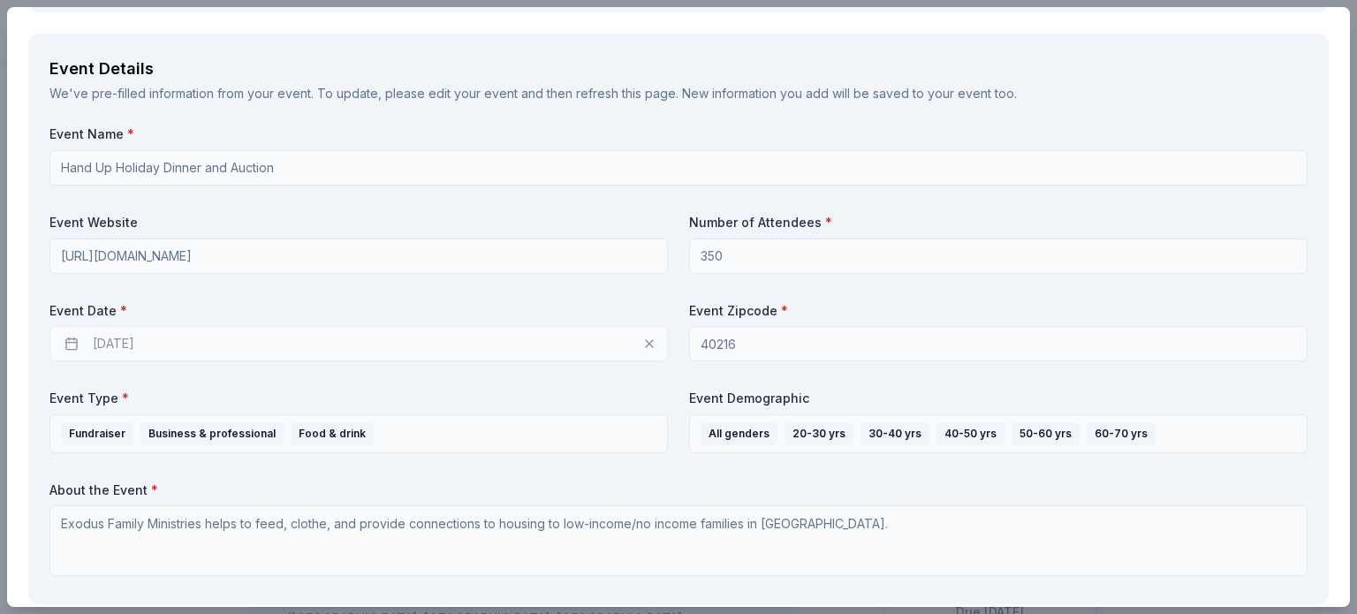
click at [144, 331] on div "11/19/2025" at bounding box center [358, 343] width 618 height 35
click at [110, 345] on div "11/19/2025" at bounding box center [358, 343] width 618 height 35
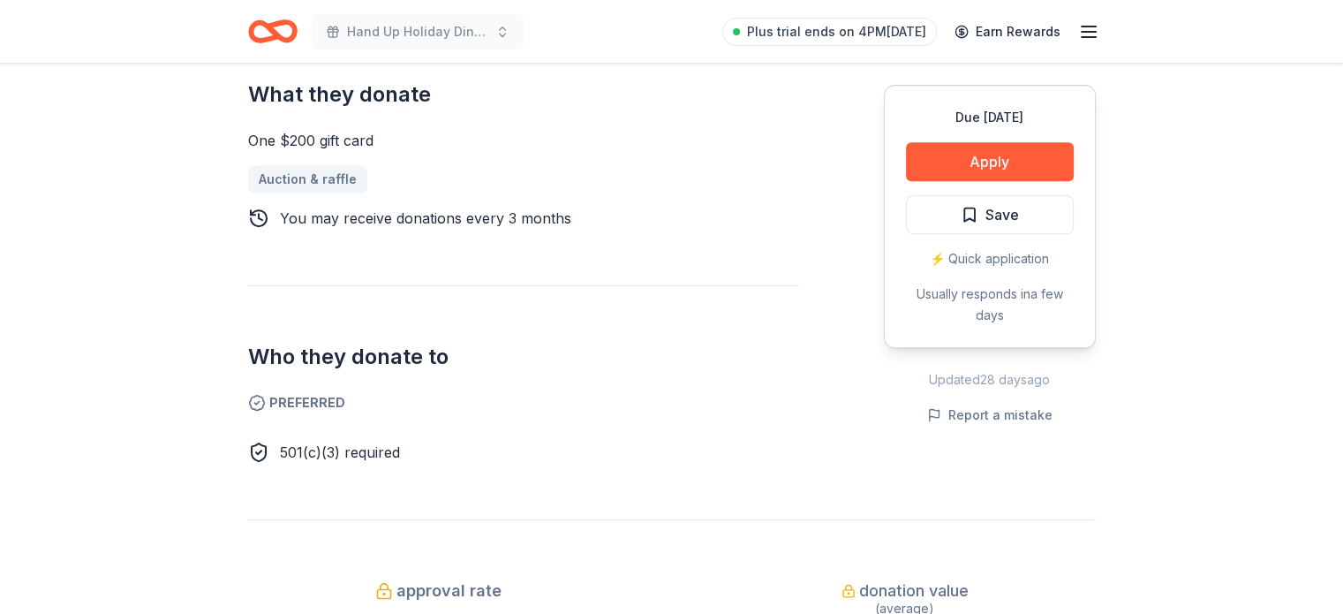
scroll to position [744, 0]
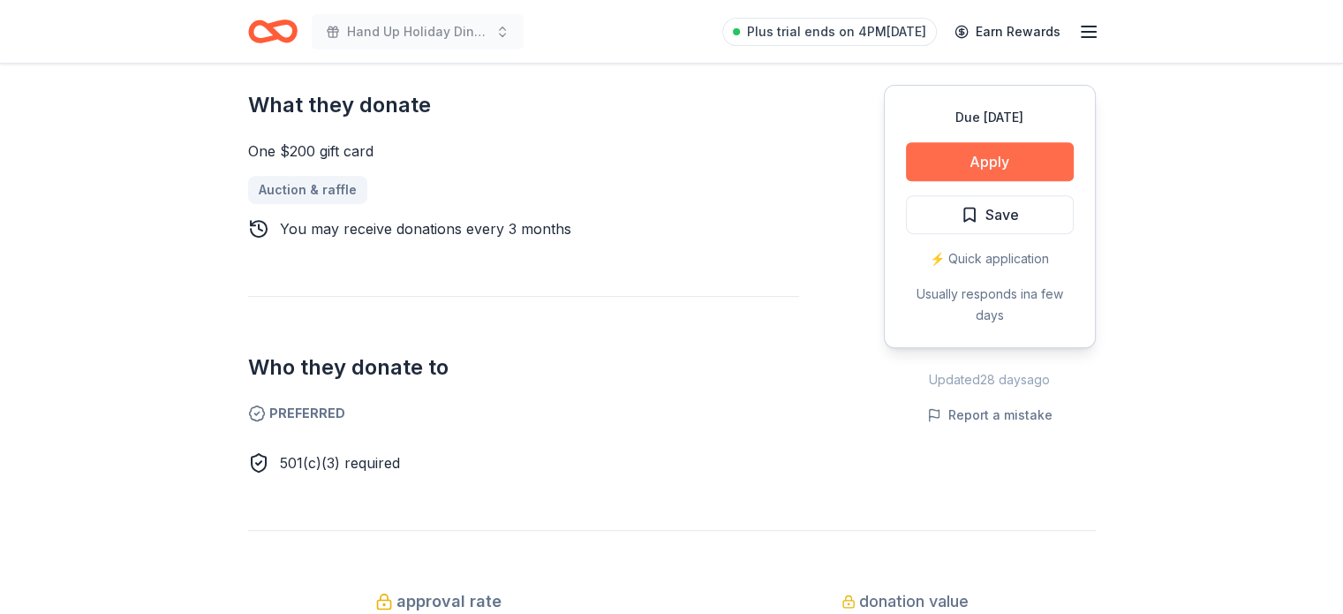
click at [1000, 147] on button "Apply" at bounding box center [990, 161] width 168 height 39
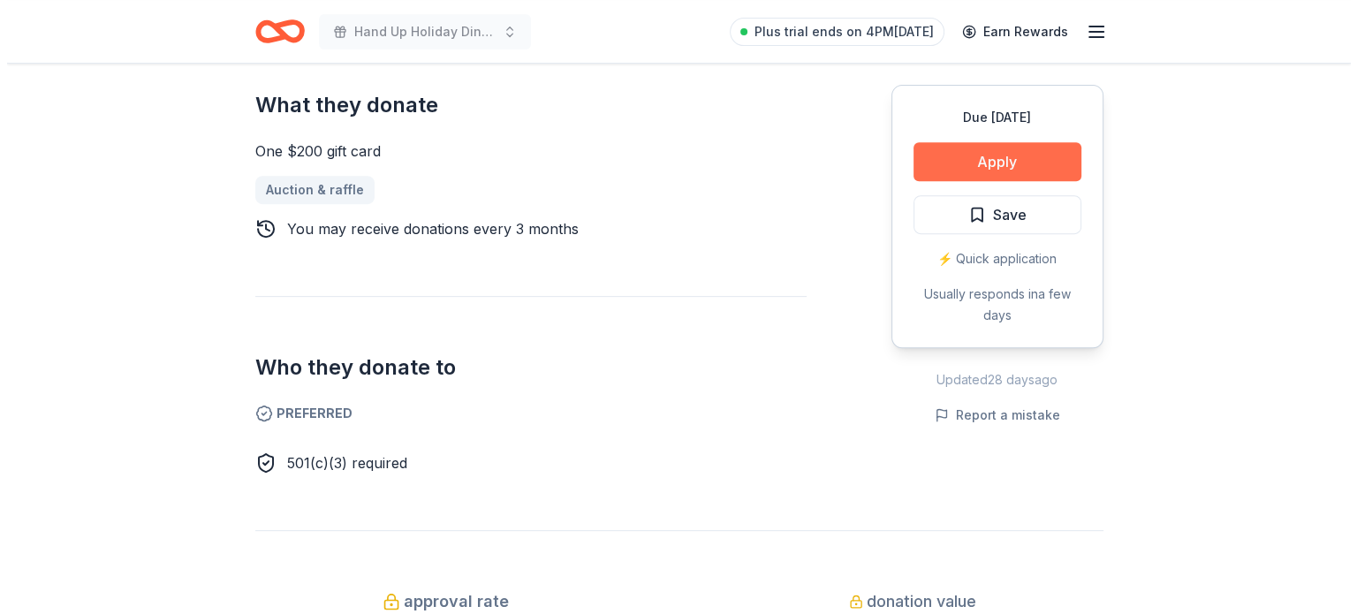
scroll to position [768, 0]
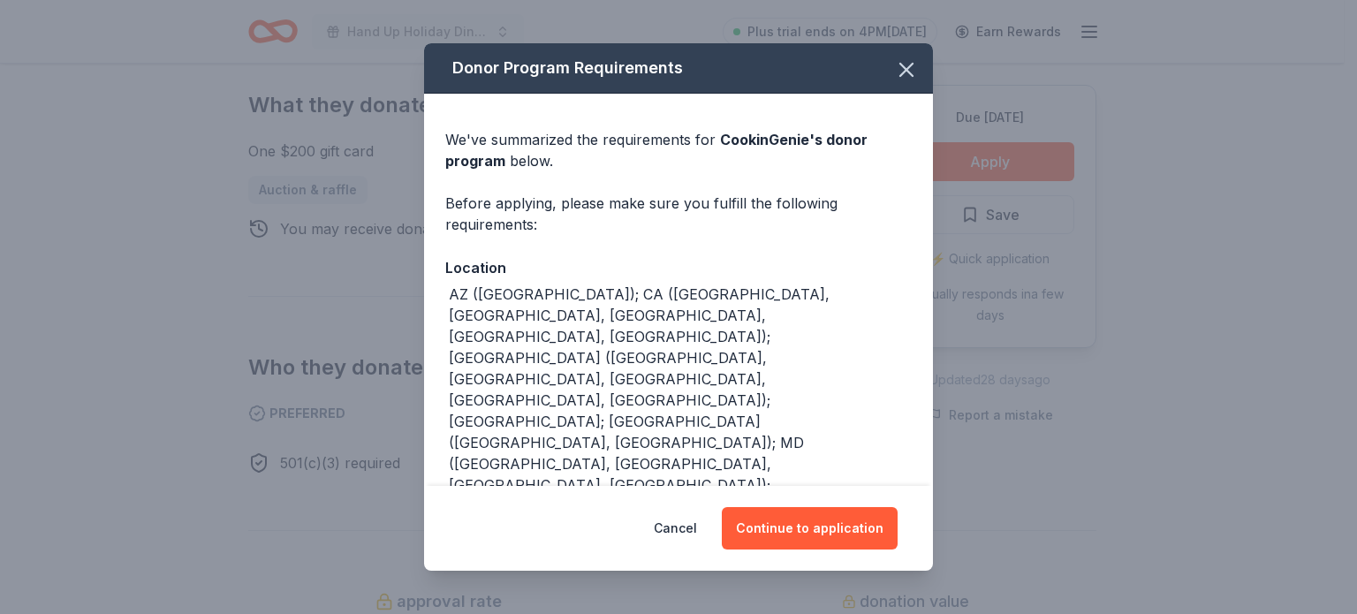
click at [788, 490] on div "Cancel Continue to application" at bounding box center [678, 528] width 509 height 85
click at [800, 518] on button "Continue to application" at bounding box center [810, 528] width 176 height 42
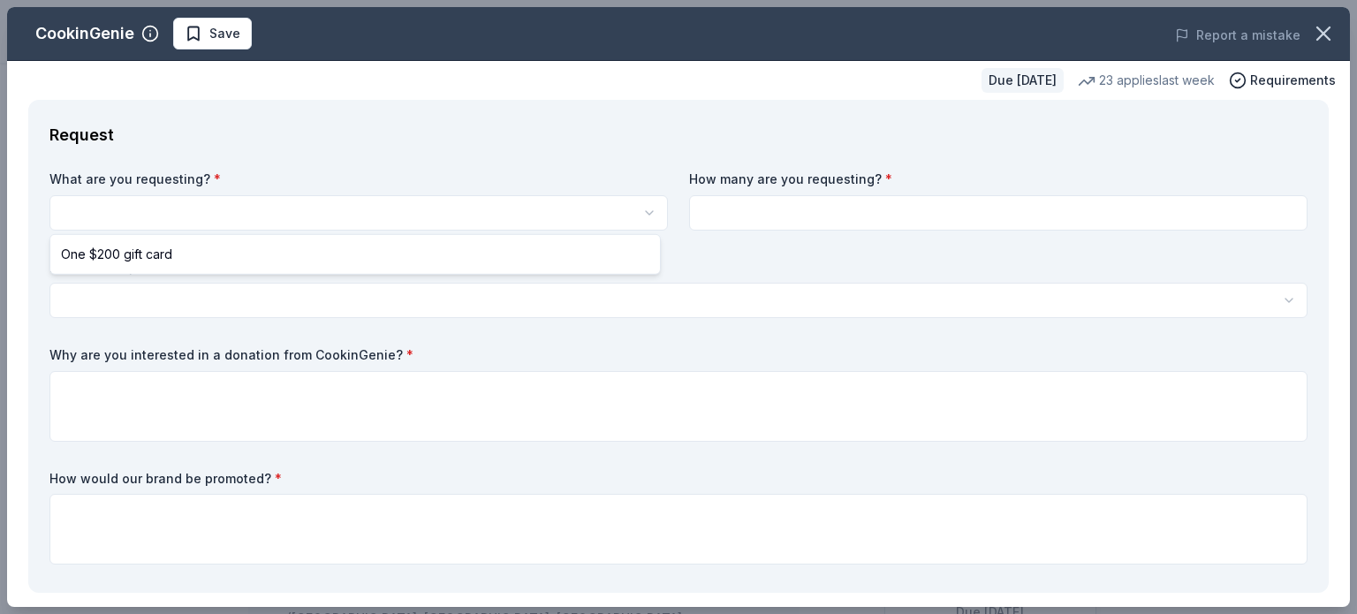
scroll to position [0, 0]
click at [237, 200] on html "Hand Up Holiday Dinner and Auction Save Apply Due [DATE] Share CookinGenie 5.0 …" at bounding box center [678, 307] width 1357 height 614
select select "One $200 gift card"
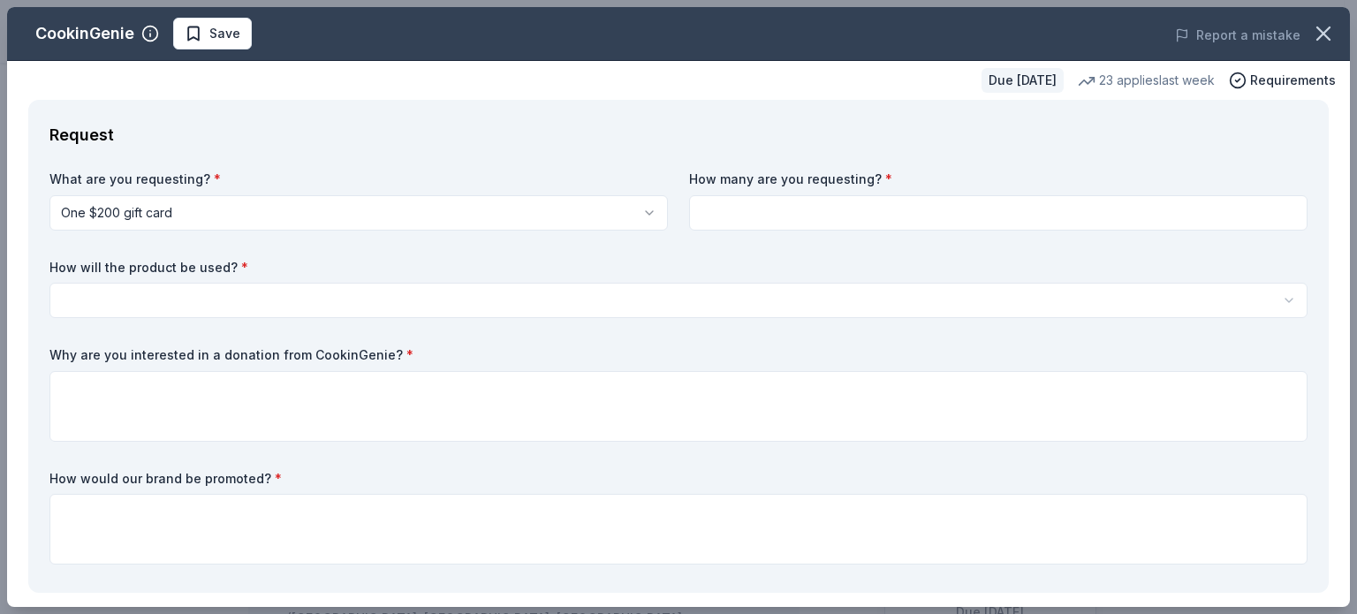
click at [830, 214] on input at bounding box center [998, 212] width 618 height 35
type input "1"
click at [207, 298] on html "Hand Up Holiday Dinner and Auction Save Apply Due in 65 days Share CookinGenie …" at bounding box center [678, 307] width 1357 height 614
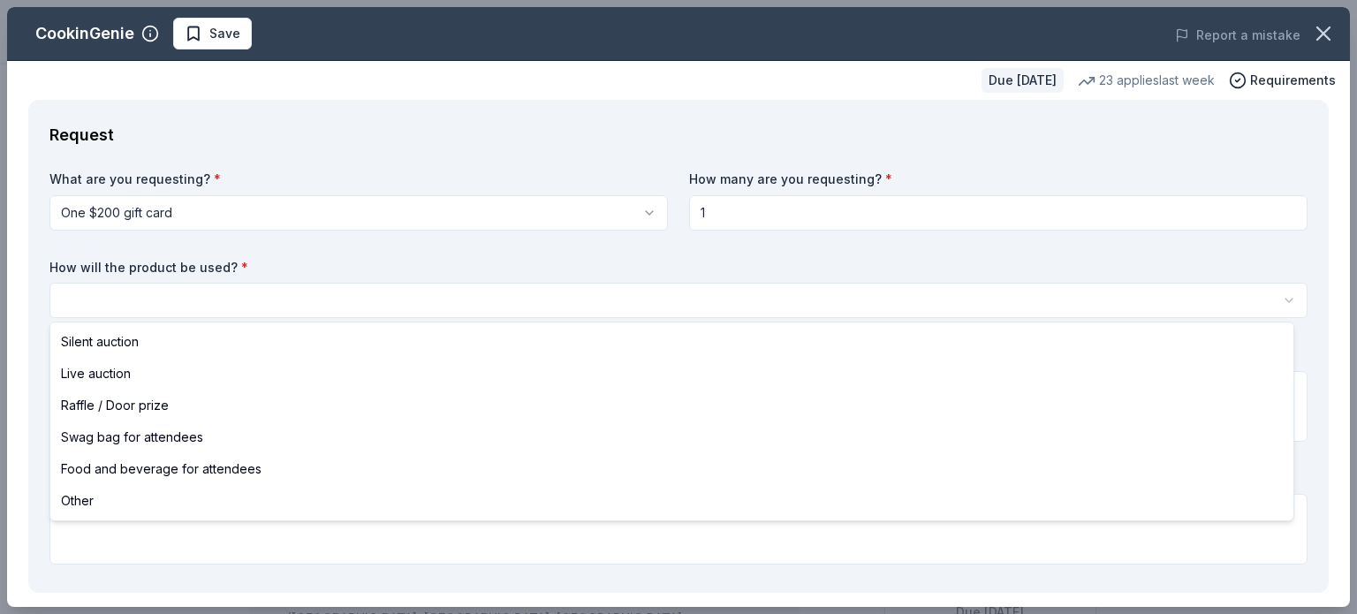
select select "silentAuction"
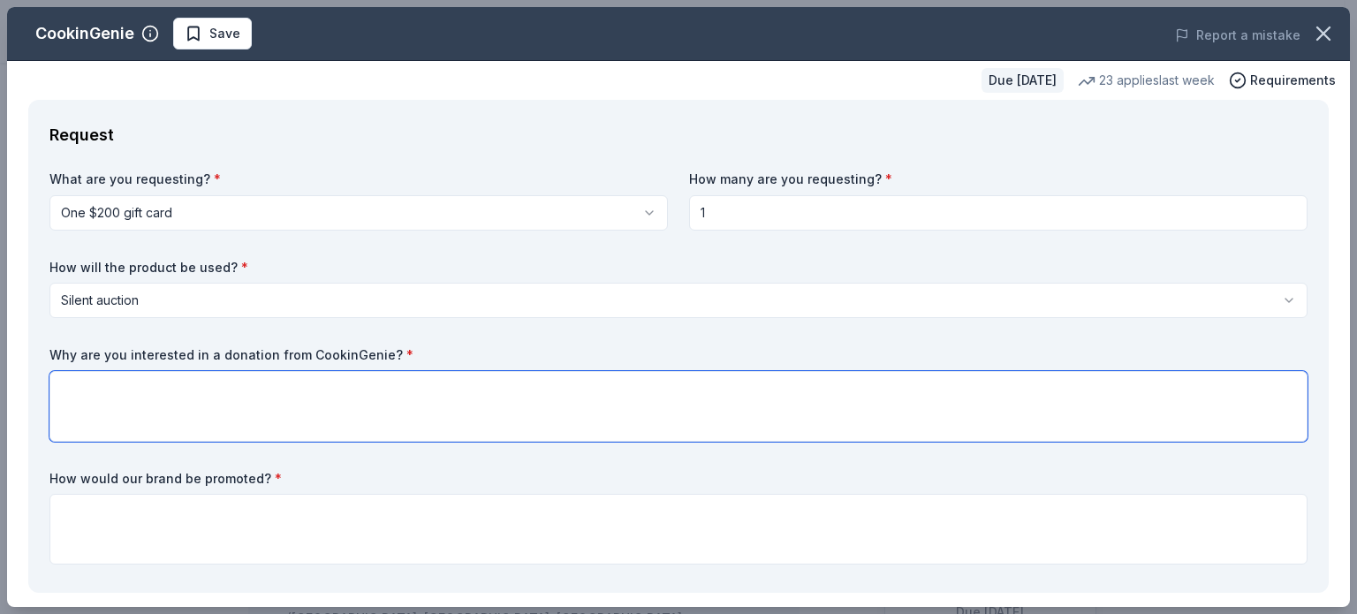
click at [152, 396] on textarea at bounding box center [678, 406] width 1258 height 71
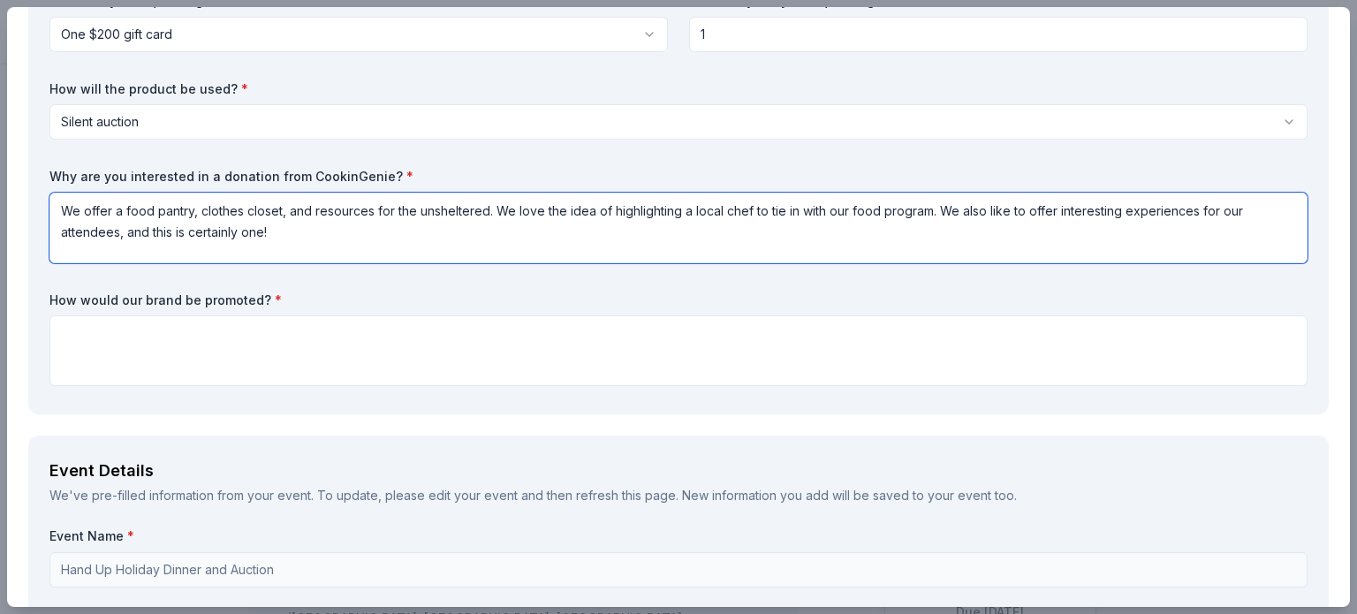
scroll to position [179, 0]
type textarea "We offer a food pantry, clothes closet, and resources for the unsheltered. We l…"
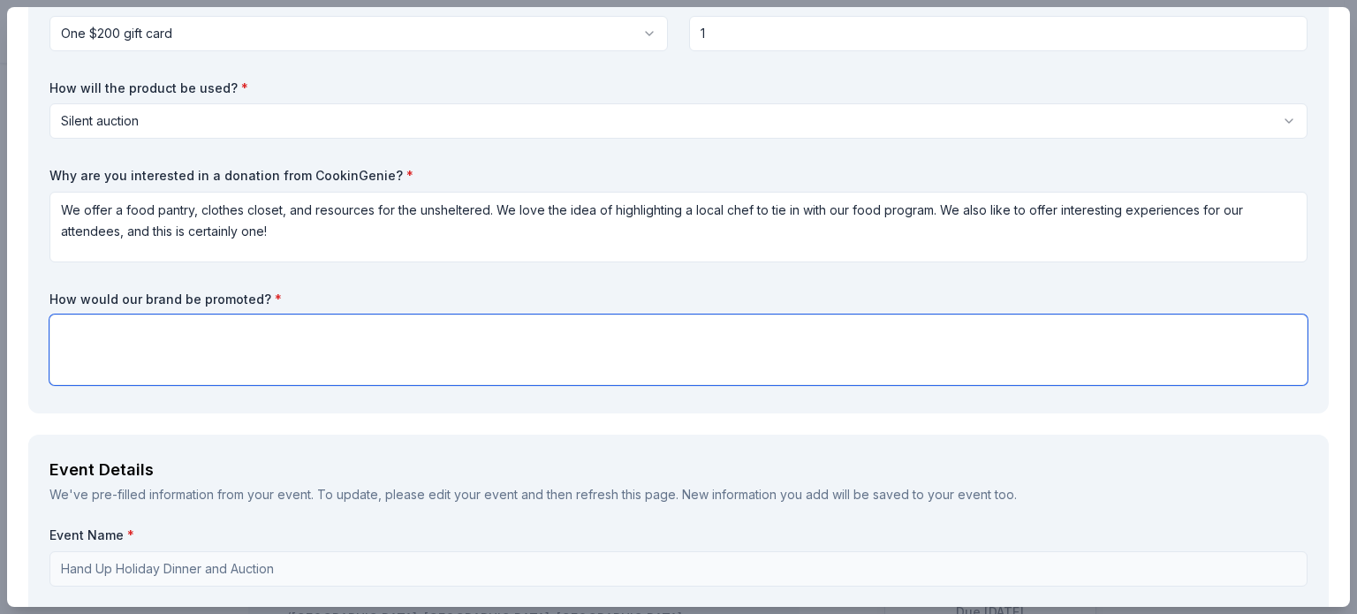
click at [347, 336] on textarea at bounding box center [678, 349] width 1258 height 71
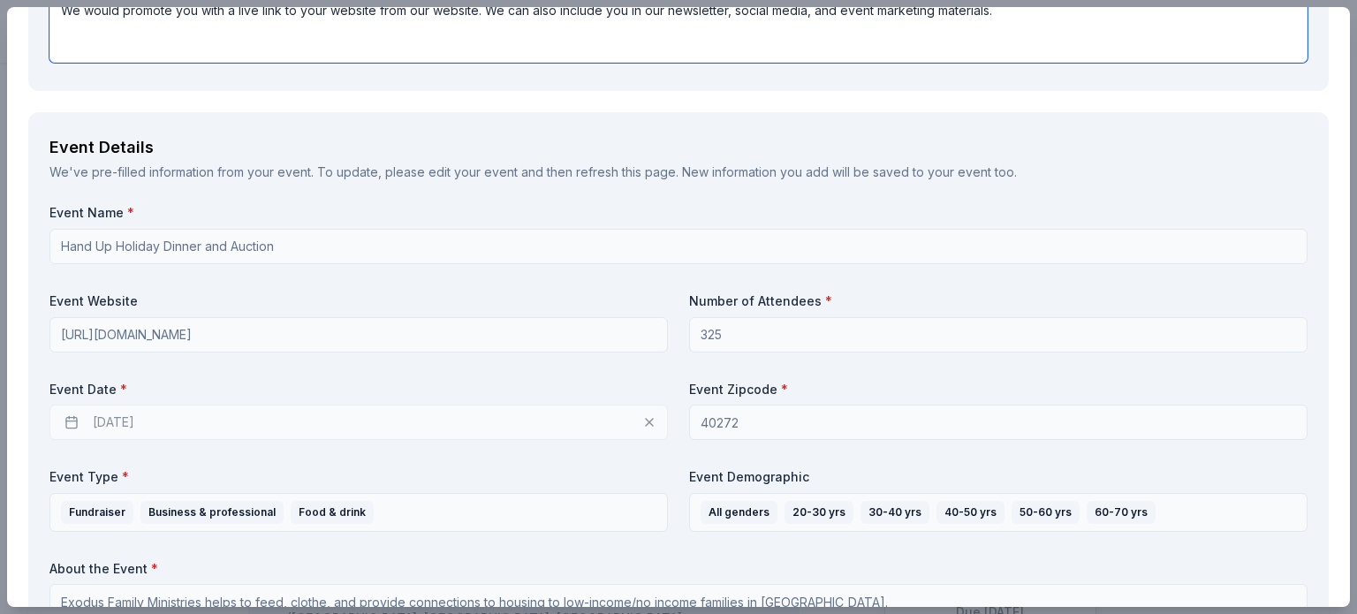
scroll to position [556, 0]
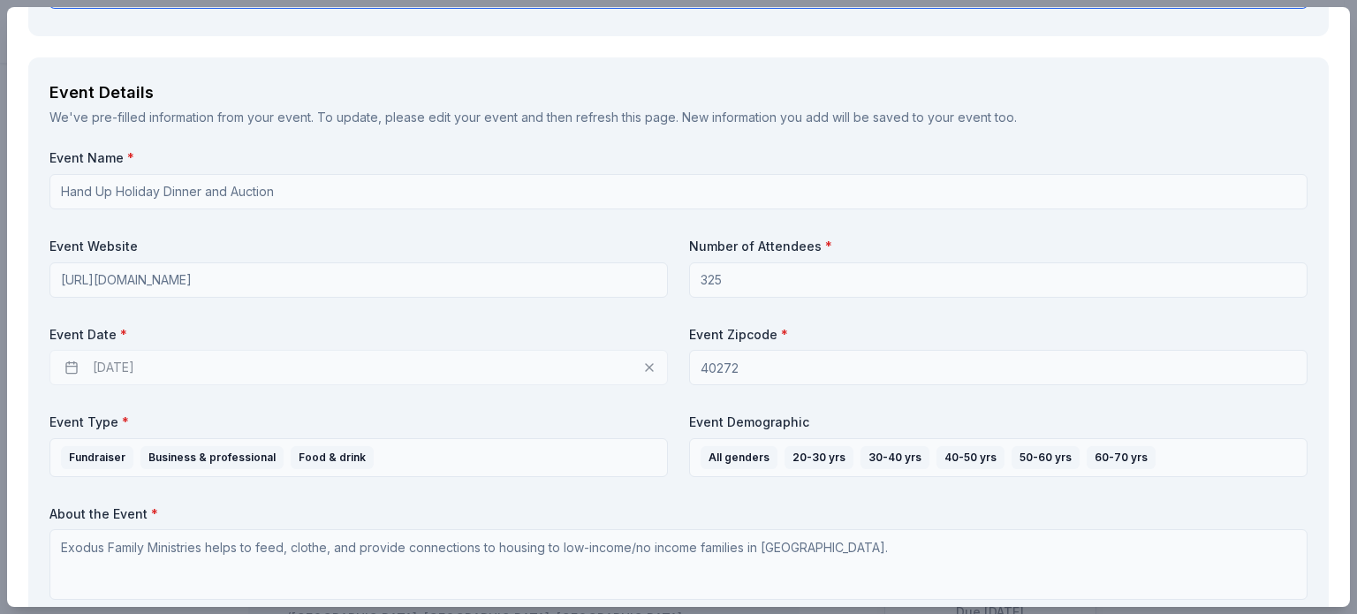
type textarea "We would promote you with a live link to your website from our website. We can …"
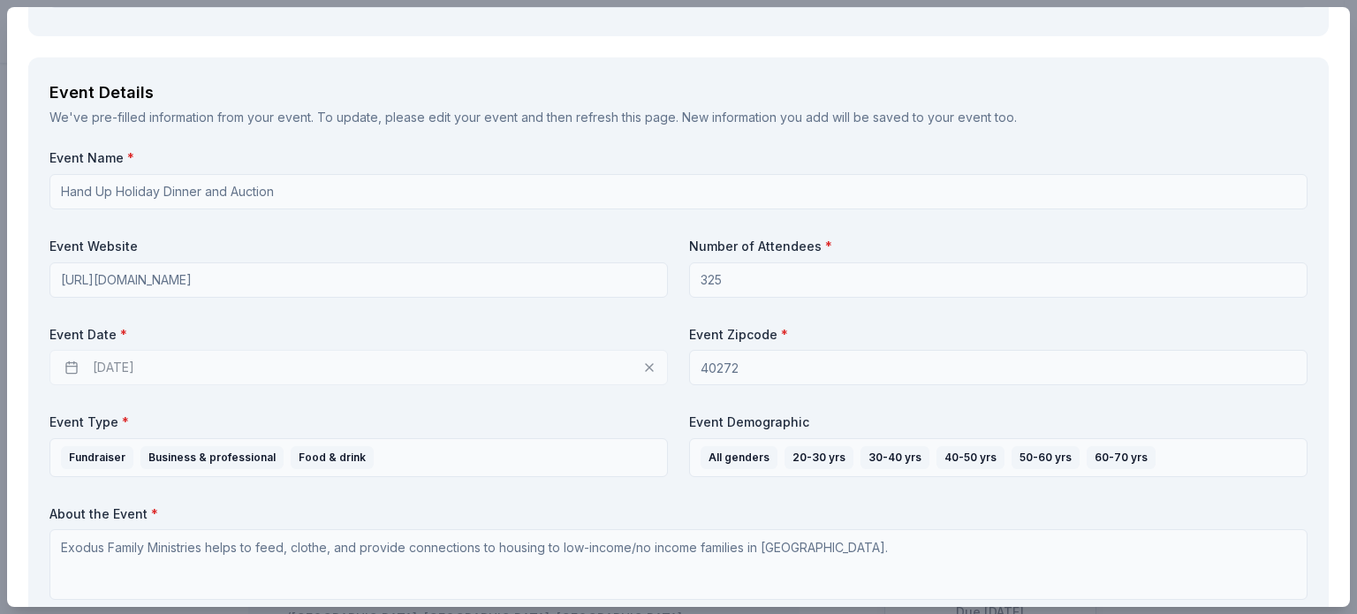
click at [154, 367] on div "11/19/2025" at bounding box center [358, 367] width 618 height 35
click at [164, 366] on div "11/19/2025" at bounding box center [358, 367] width 618 height 35
click at [178, 381] on div "11/19/2025" at bounding box center [358, 367] width 618 height 35
click at [200, 386] on div "Event Name * Hand Up Holiday Dinner and Auction Event Website https://exodusfam…" at bounding box center [678, 377] width 1258 height 457
click at [223, 382] on div "11/19/2025" at bounding box center [358, 367] width 618 height 35
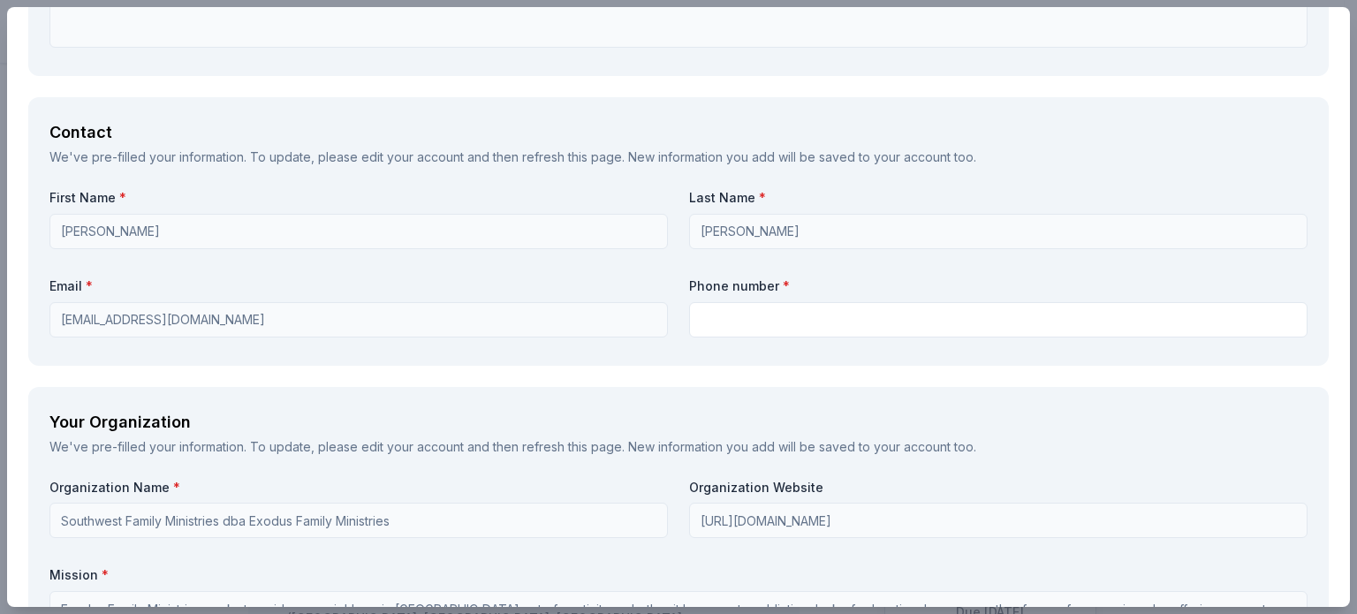
scroll to position [1110, 0]
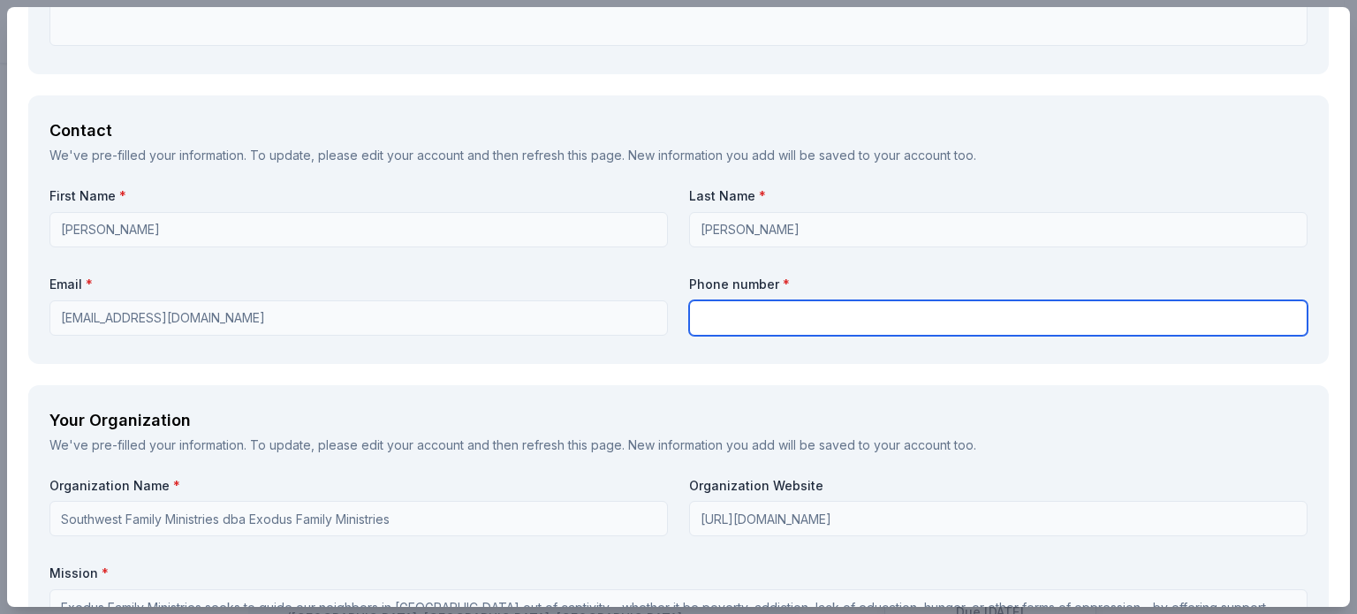
click at [798, 302] on input "text" at bounding box center [998, 317] width 618 height 35
type input "5029050378"
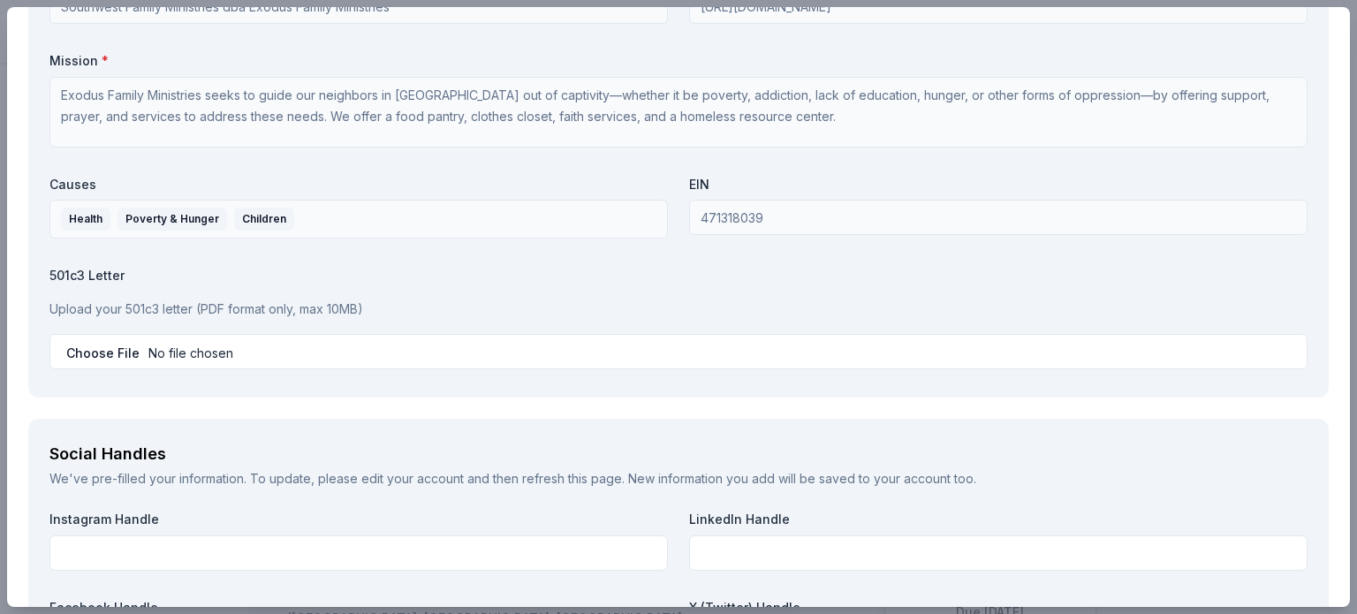
scroll to position [1626, 0]
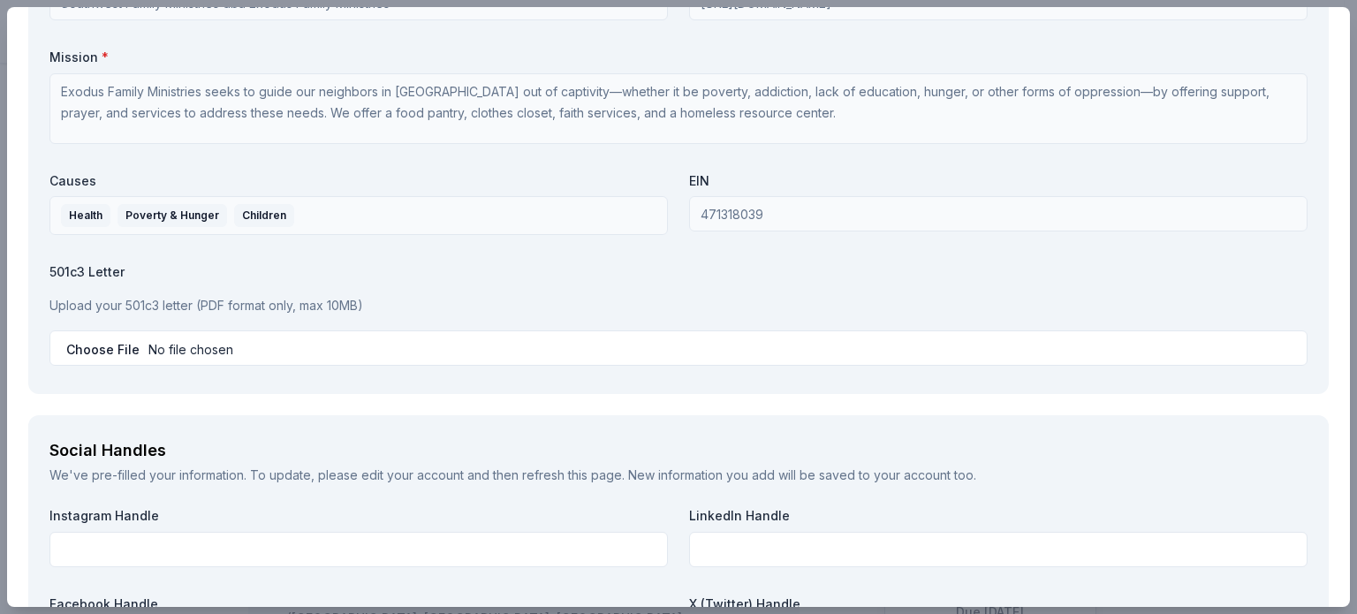
click at [297, 335] on input "file" at bounding box center [678, 347] width 1258 height 35
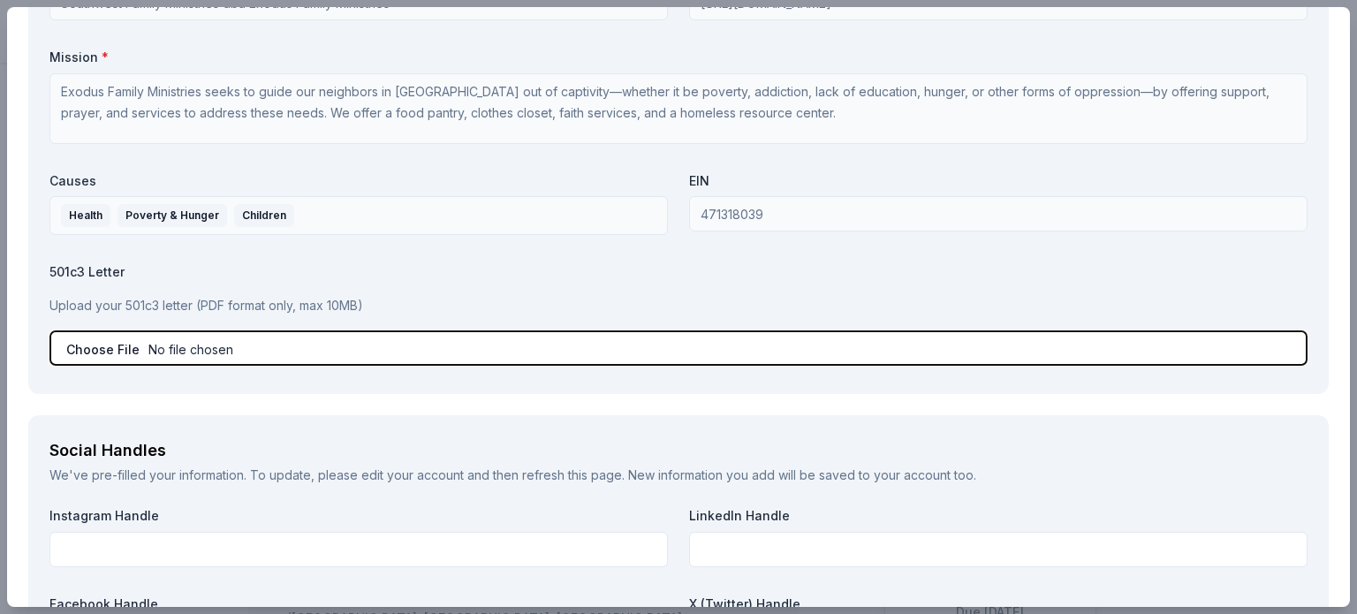
type input "C:\fakepath\IRS Determination Letter.pdf"
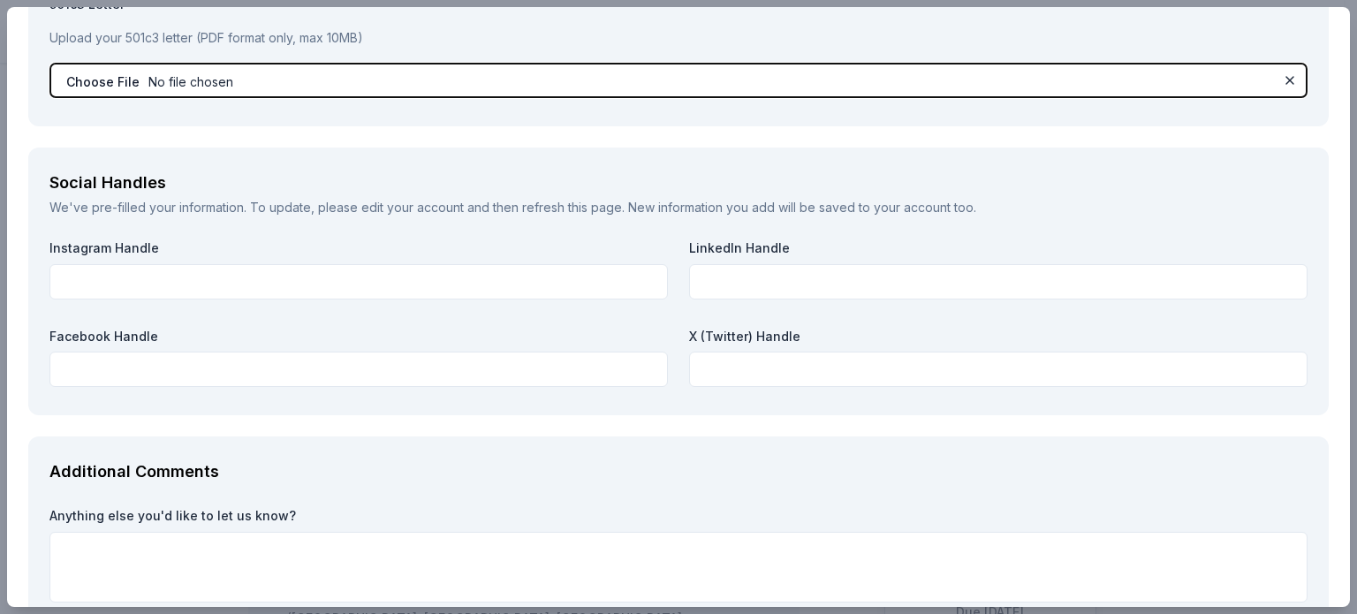
scroll to position [1895, 0]
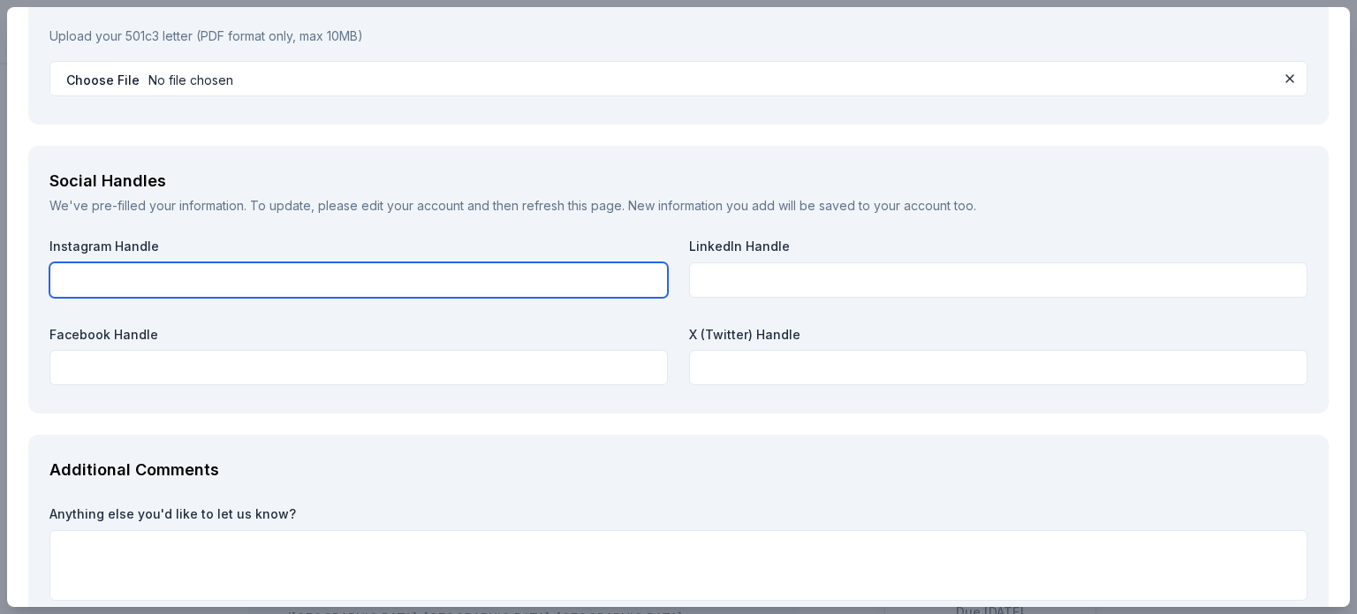
click at [550, 271] on input "text" at bounding box center [358, 279] width 618 height 35
paste input "https://www.instagram.com/exodusfamilyministries/"
type input "https://www.instagram.com/exodusfamilyministries/"
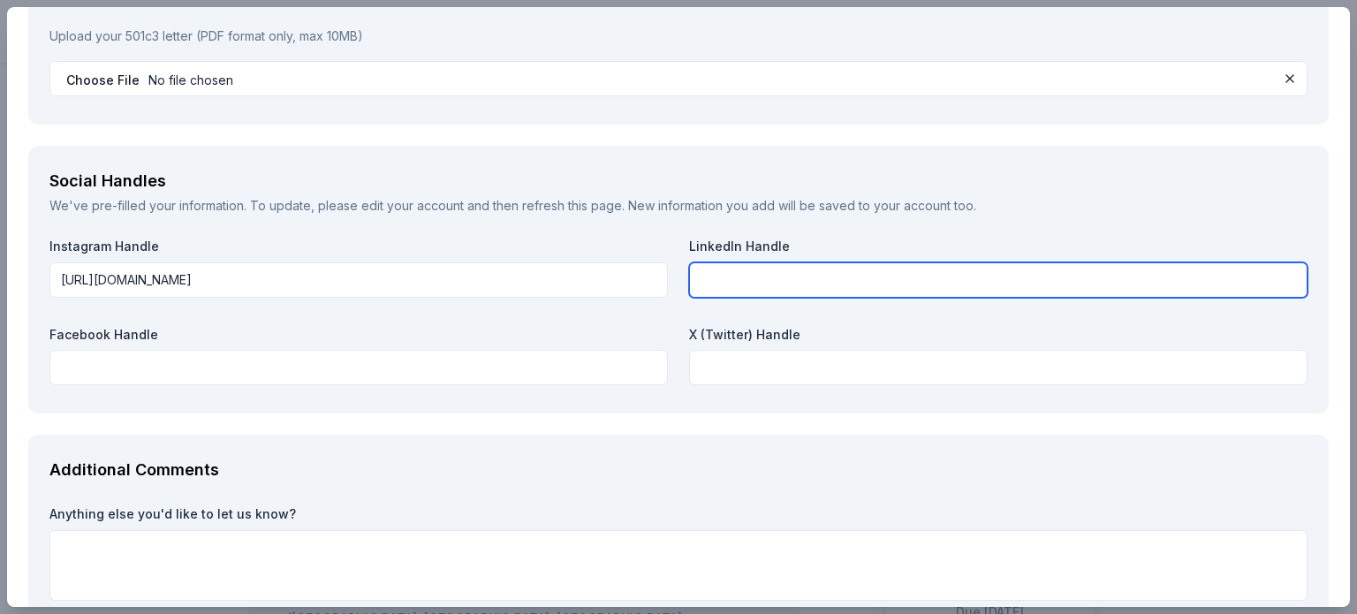
click at [838, 281] on input "text" at bounding box center [998, 279] width 618 height 35
paste input "https://www.linkedin.com/company/exodus-family-ministries/?viewAsMember=true"
type input "https://www.linkedin.com/company/exodus-family-ministries/"
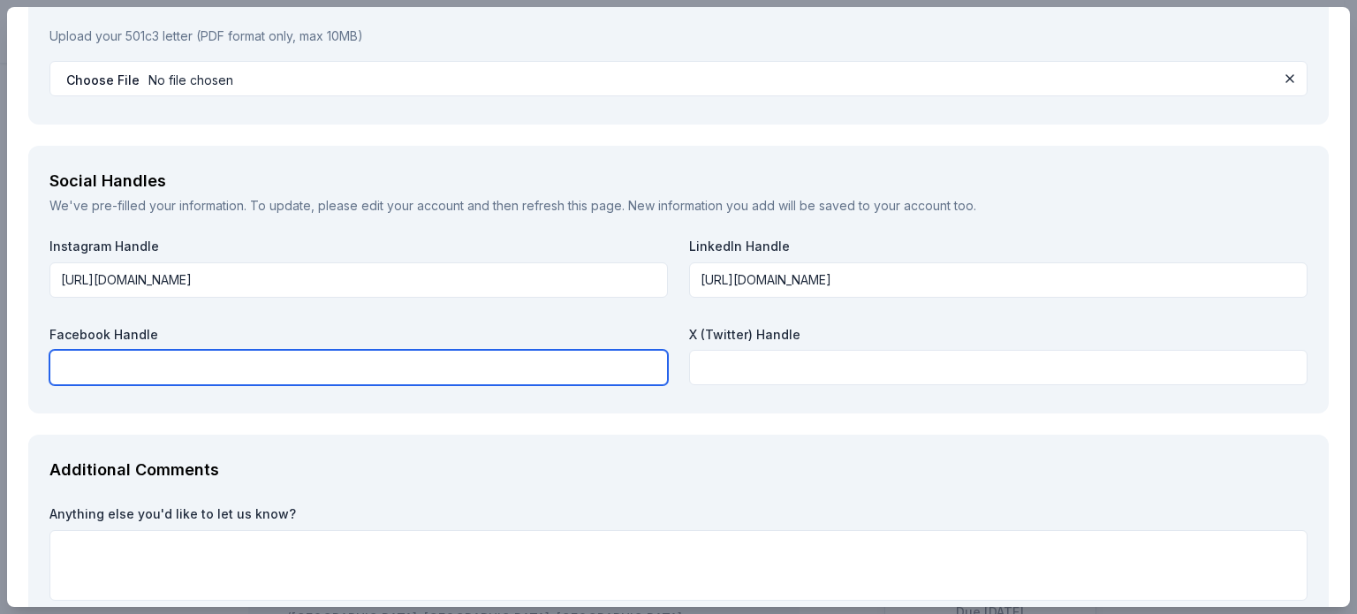
click at [203, 367] on input "text" at bounding box center [358, 367] width 618 height 35
click at [265, 366] on input "text" at bounding box center [358, 367] width 618 height 35
paste input "https://www.facebook.com/ExodusFamilyMinistries"
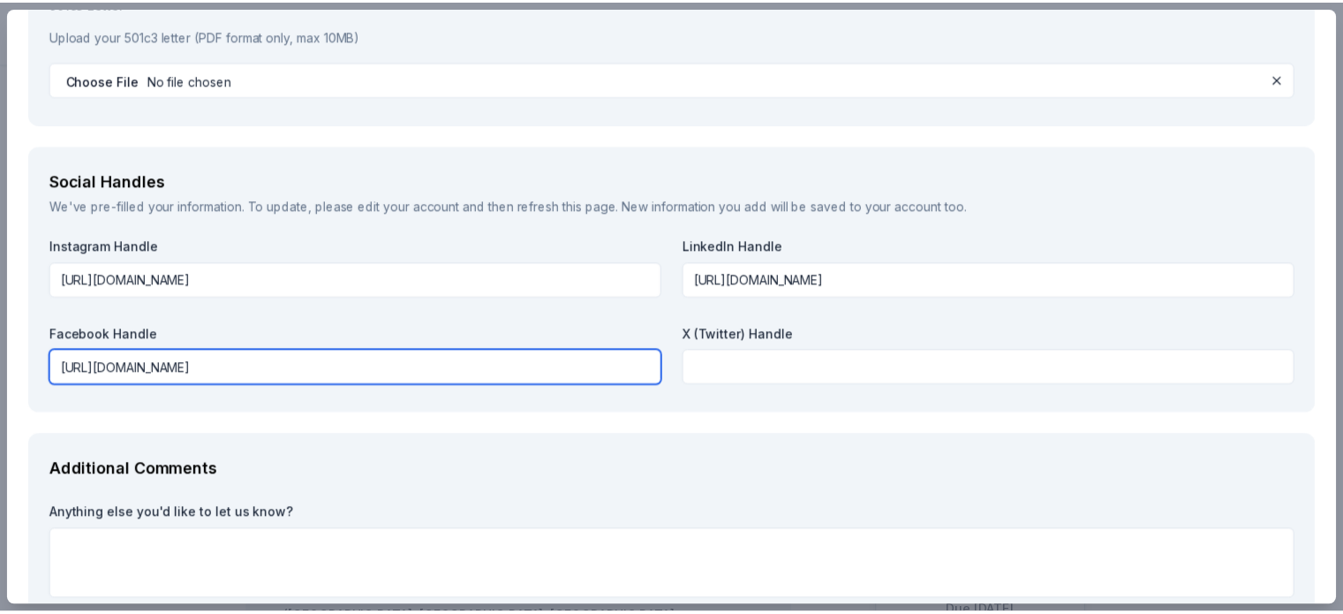
scroll to position [2007, 0]
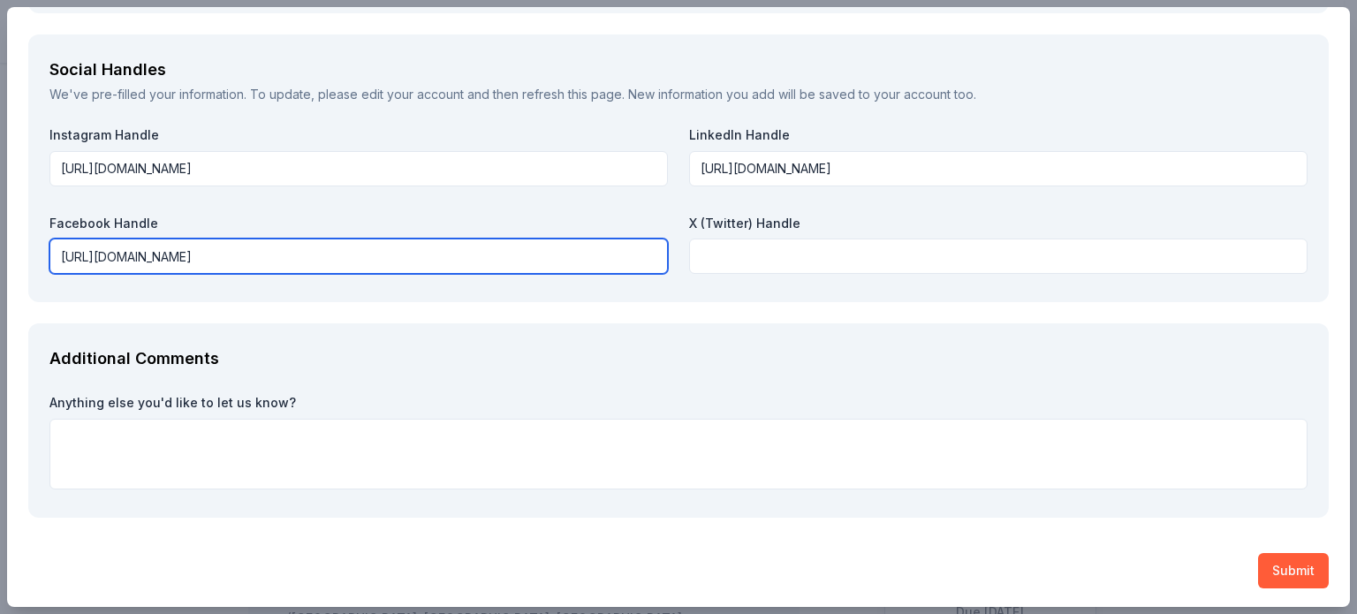
type input "https://www.facebook.com/ExodusFamilyMinistries"
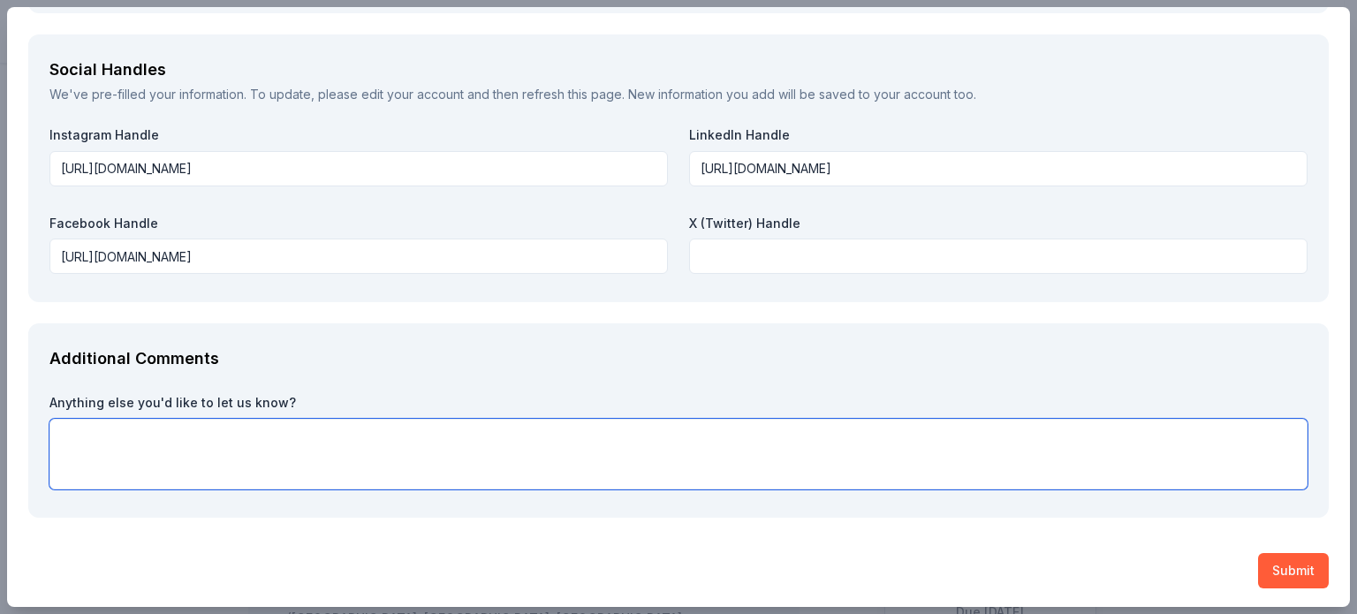
click at [407, 444] on textarea at bounding box center [678, 454] width 1258 height 71
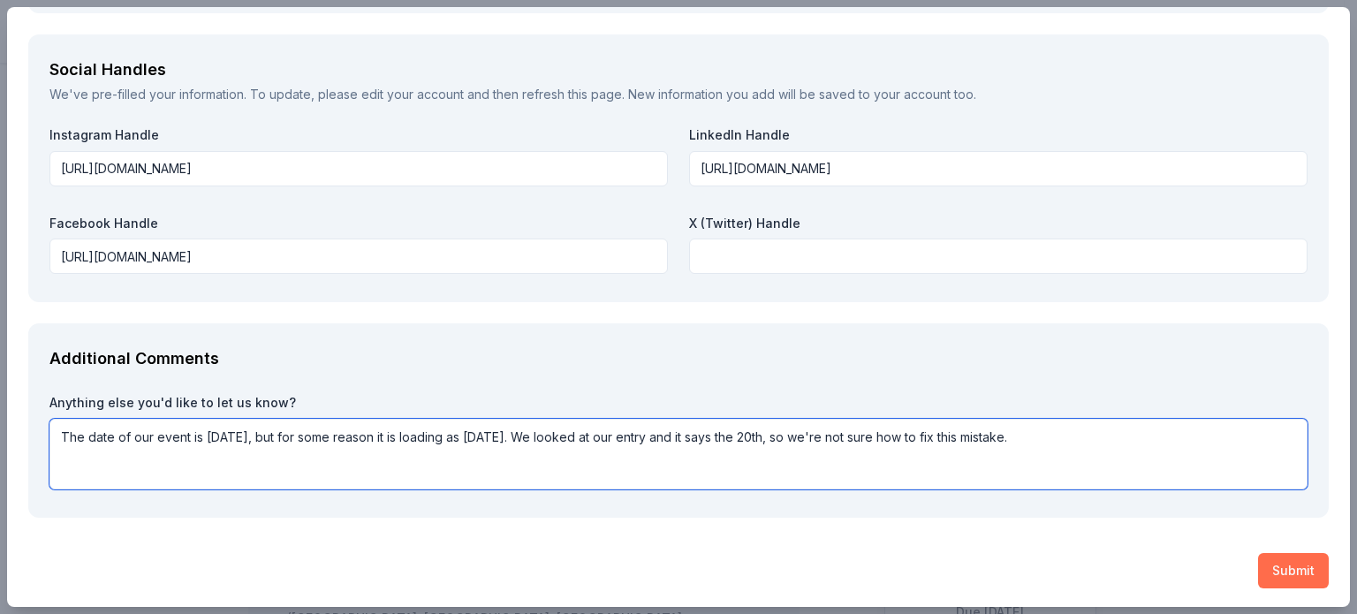
type textarea "The date of our event is November 20, but for some reason it is loading as Nove…"
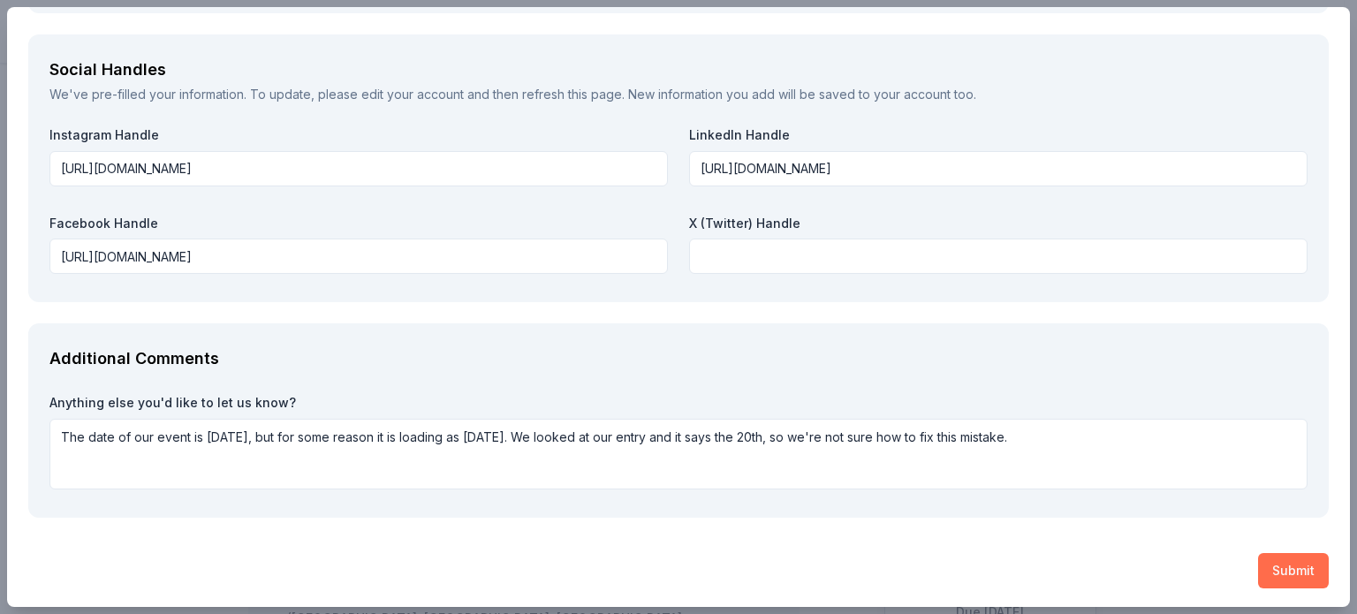
click at [1289, 564] on button "Submit" at bounding box center [1293, 570] width 71 height 35
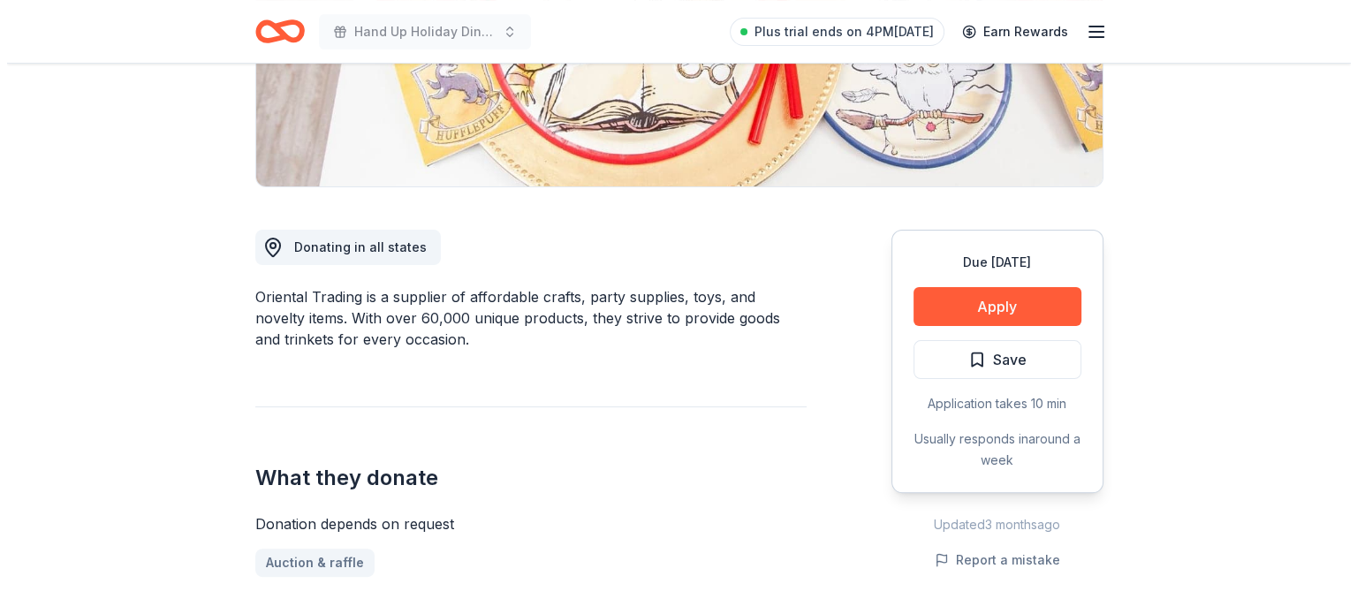
scroll to position [417, 0]
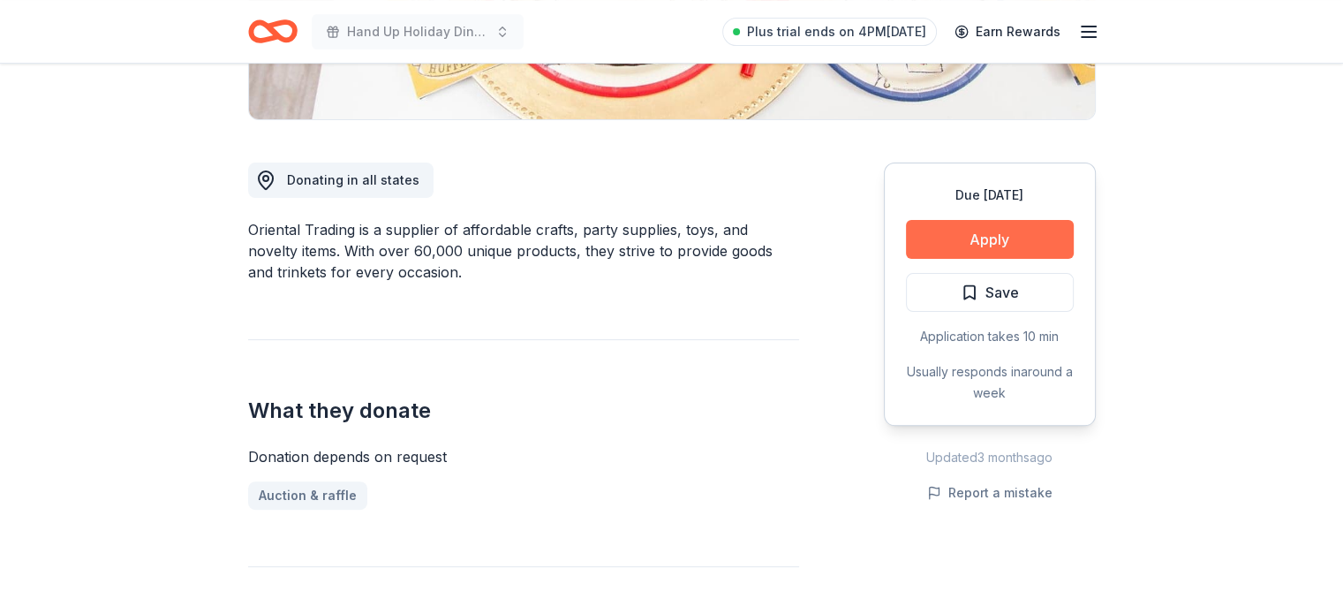
click at [1017, 245] on button "Apply" at bounding box center [990, 239] width 168 height 39
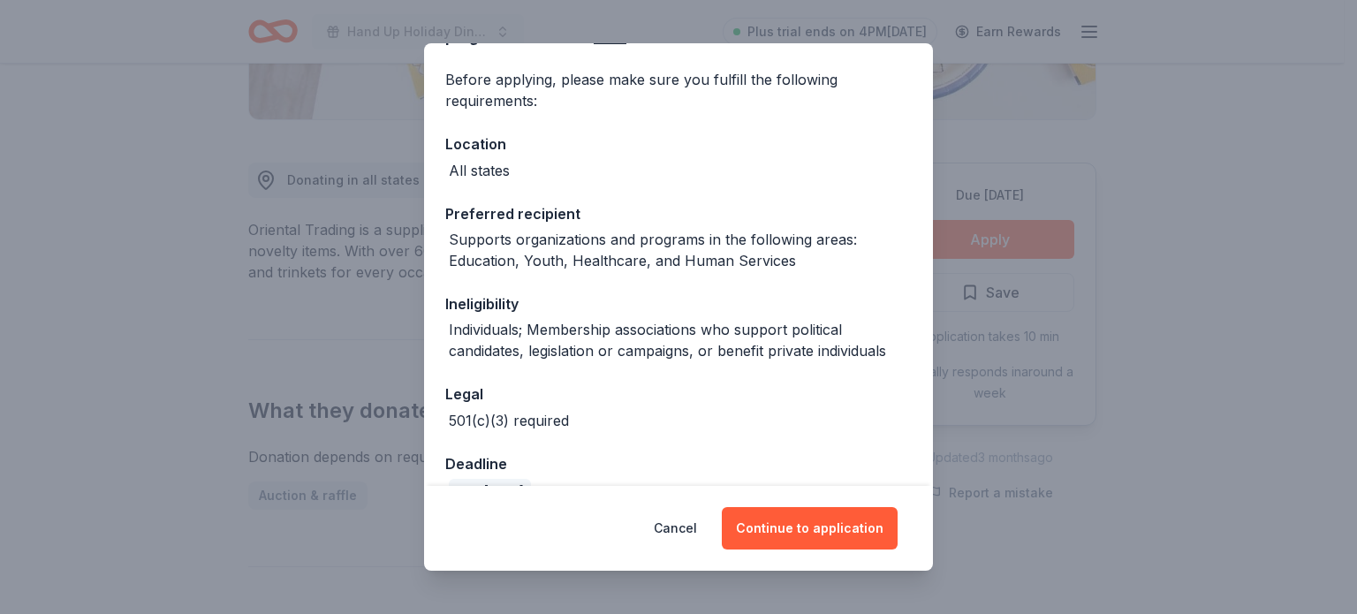
scroll to position [162, 0]
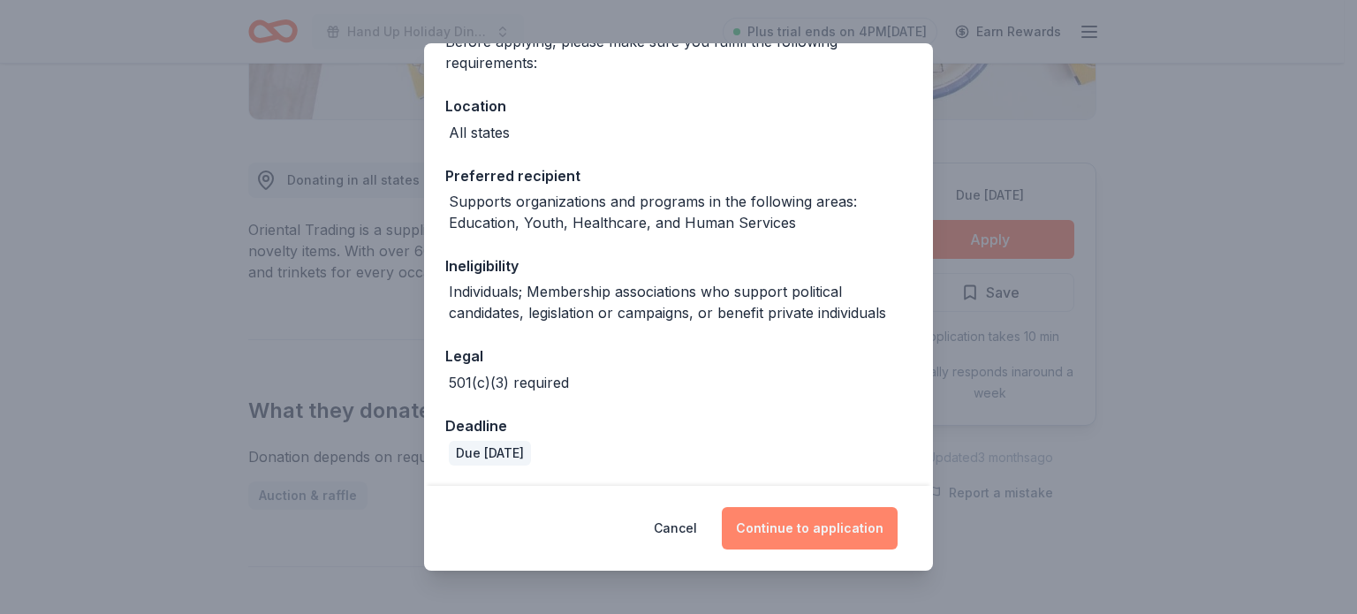
click at [818, 535] on button "Continue to application" at bounding box center [810, 528] width 176 height 42
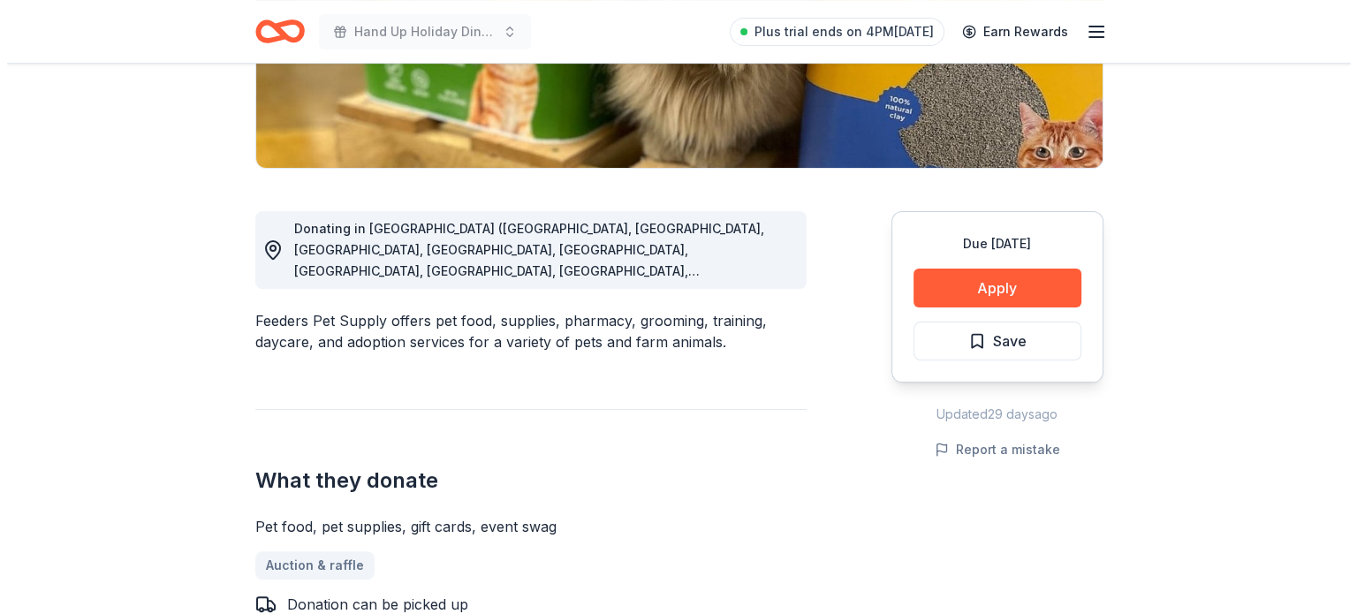
scroll to position [374, 0]
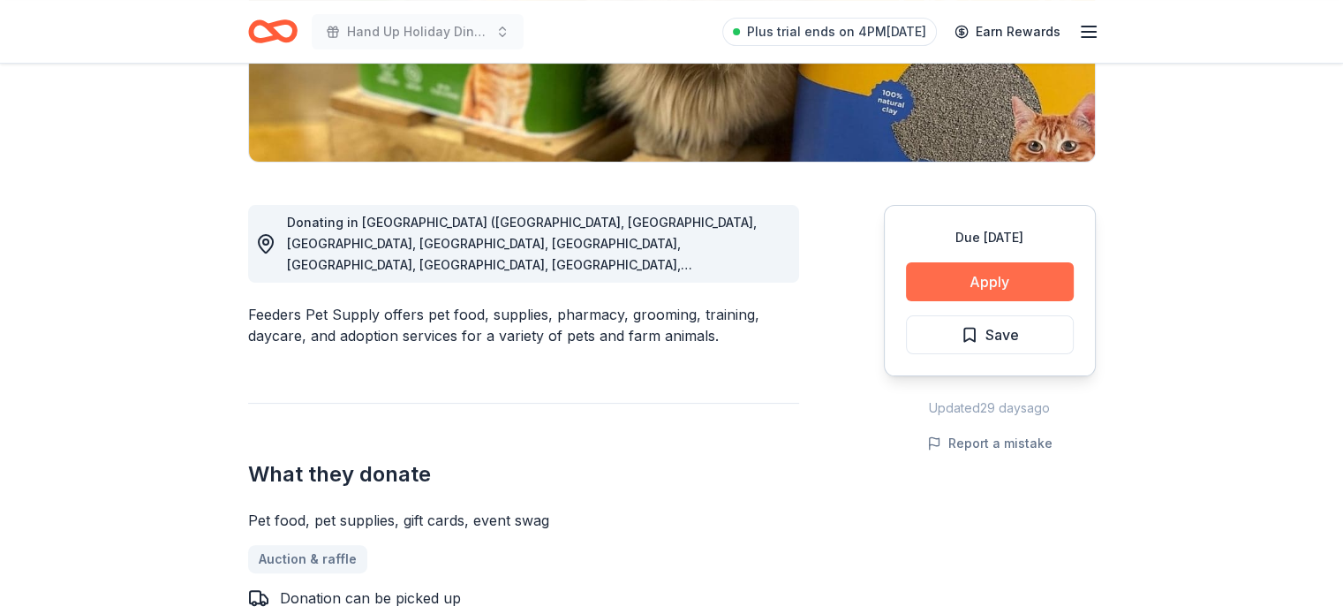
click at [961, 286] on button "Apply" at bounding box center [990, 281] width 168 height 39
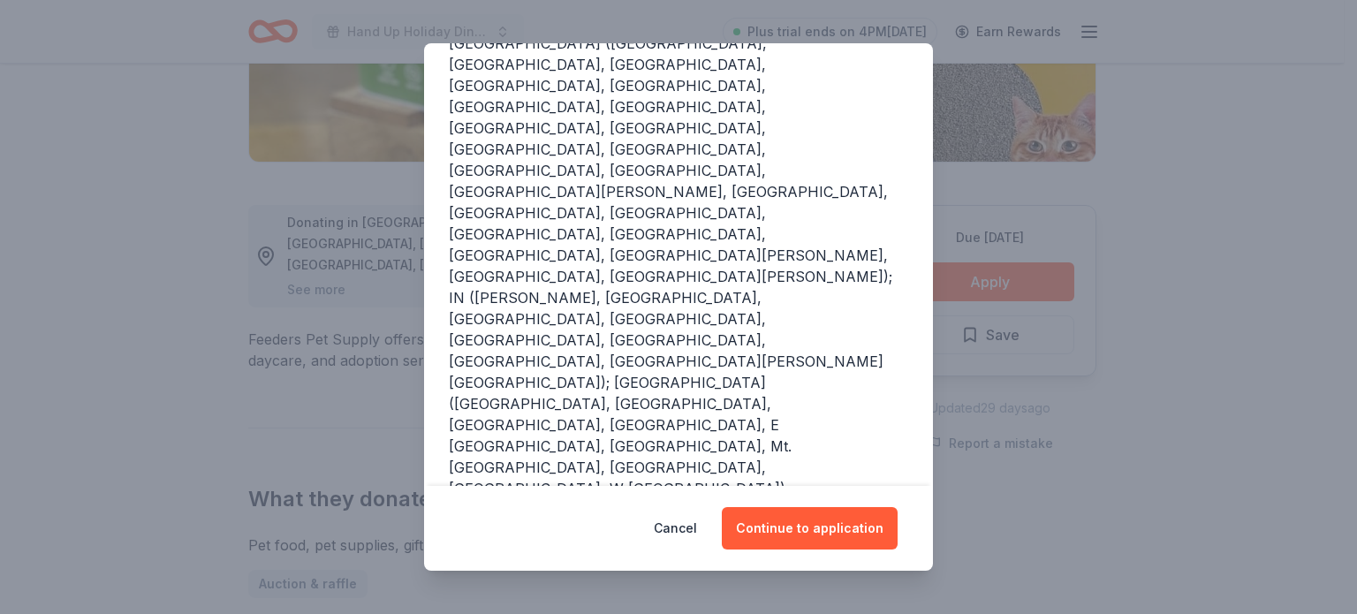
scroll to position [265, 0]
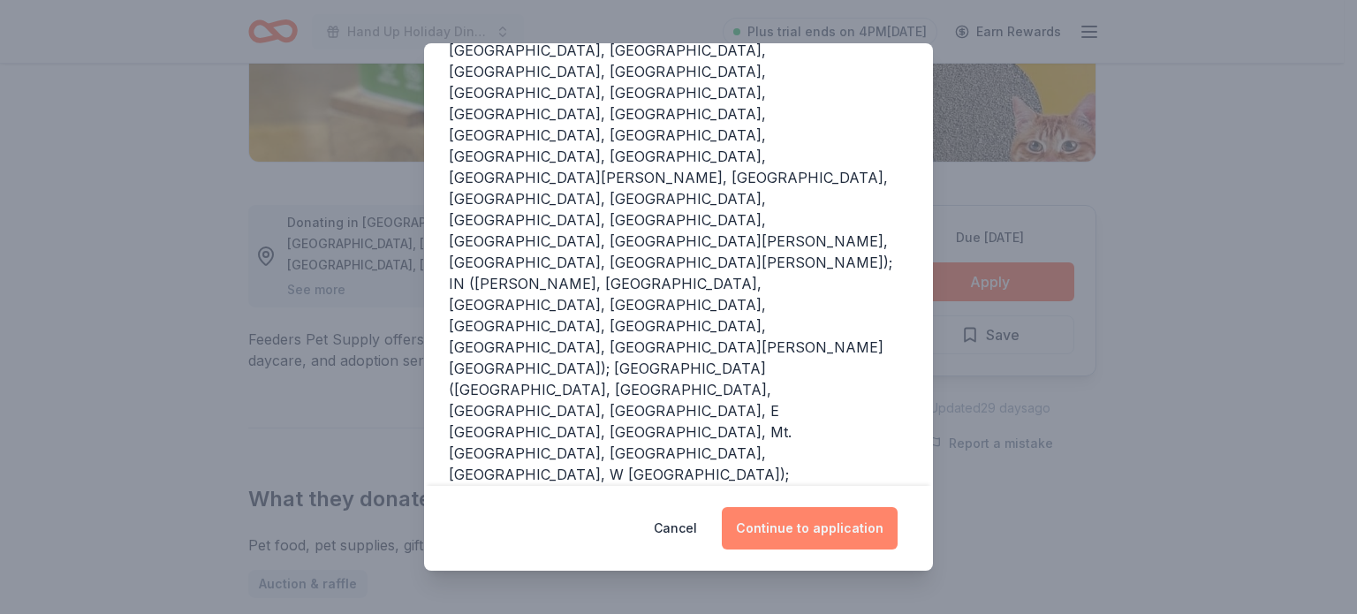
click at [757, 525] on button "Continue to application" at bounding box center [810, 528] width 176 height 42
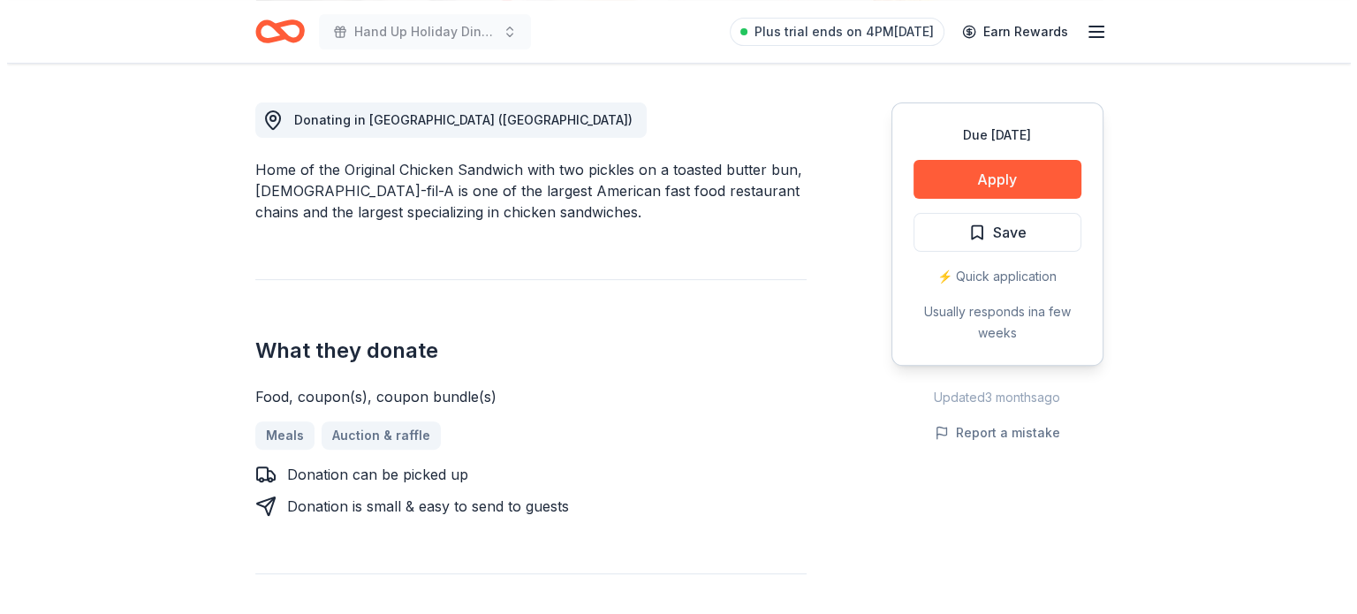
scroll to position [519, 0]
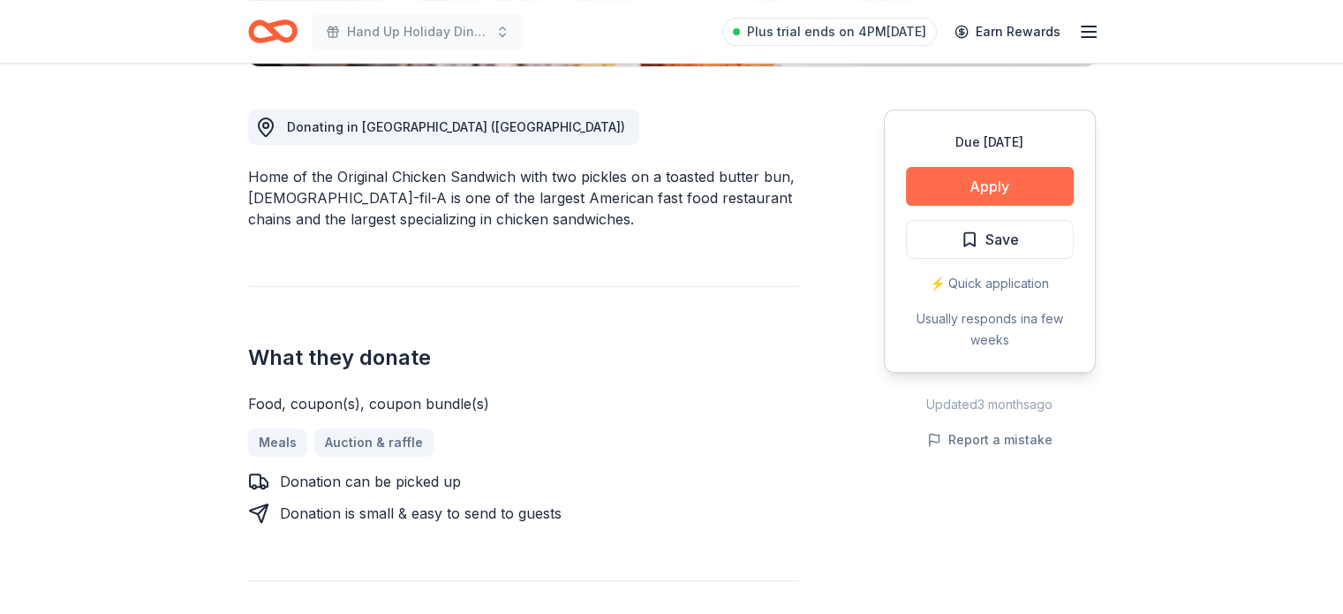
click at [965, 167] on button "Apply" at bounding box center [990, 186] width 168 height 39
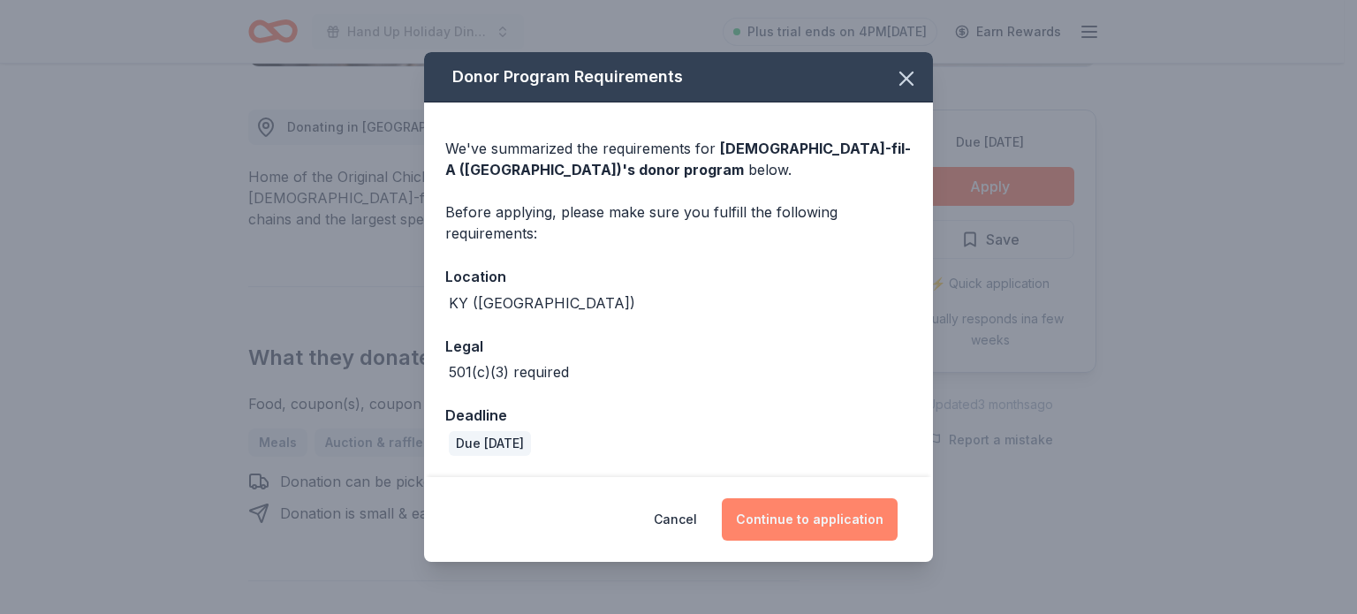
click at [795, 517] on button "Continue to application" at bounding box center [810, 519] width 176 height 42
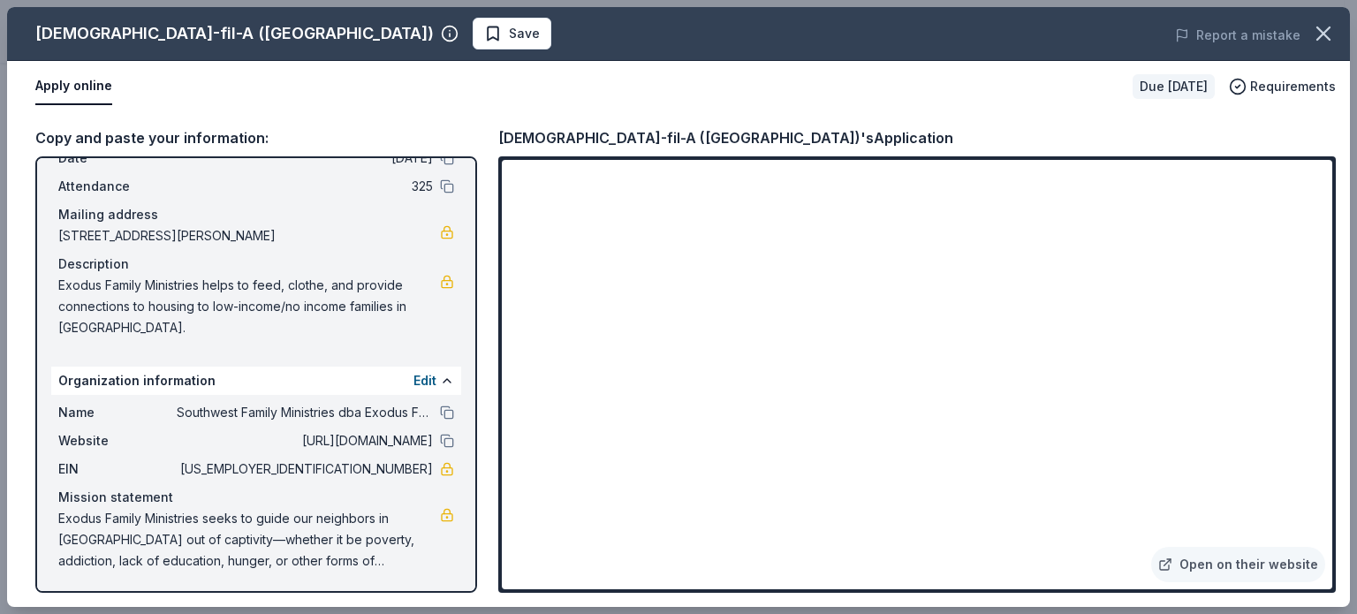
scroll to position [0, 0]
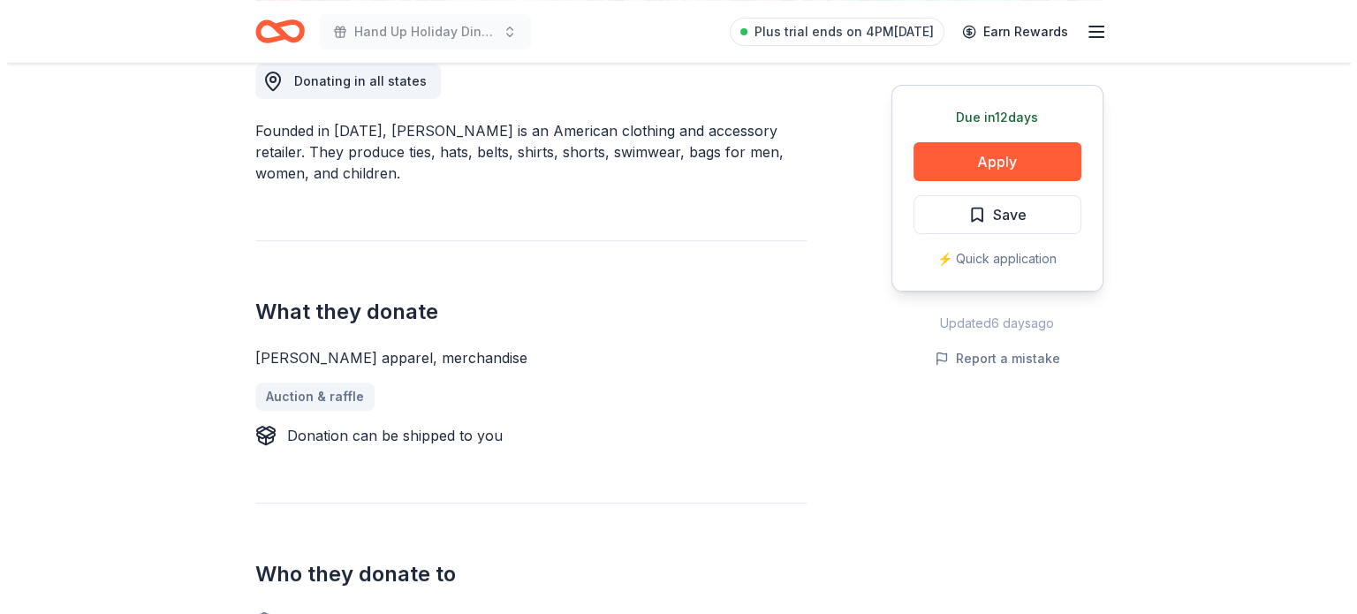
scroll to position [501, 0]
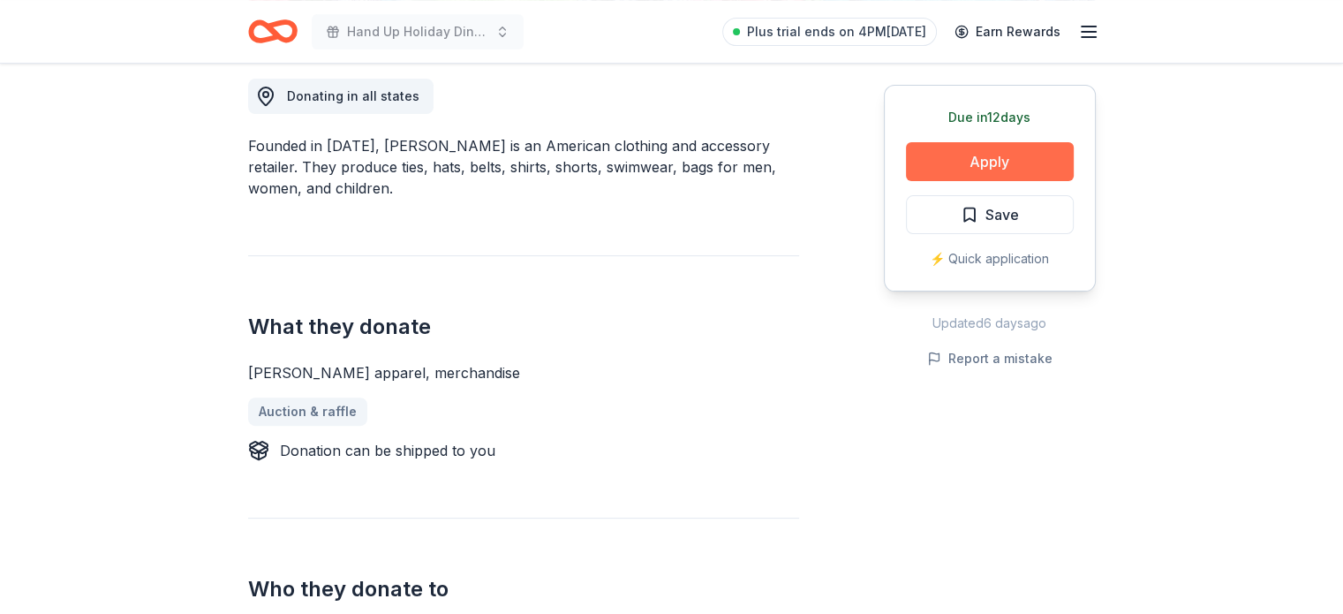
click at [991, 156] on button "Apply" at bounding box center [990, 161] width 168 height 39
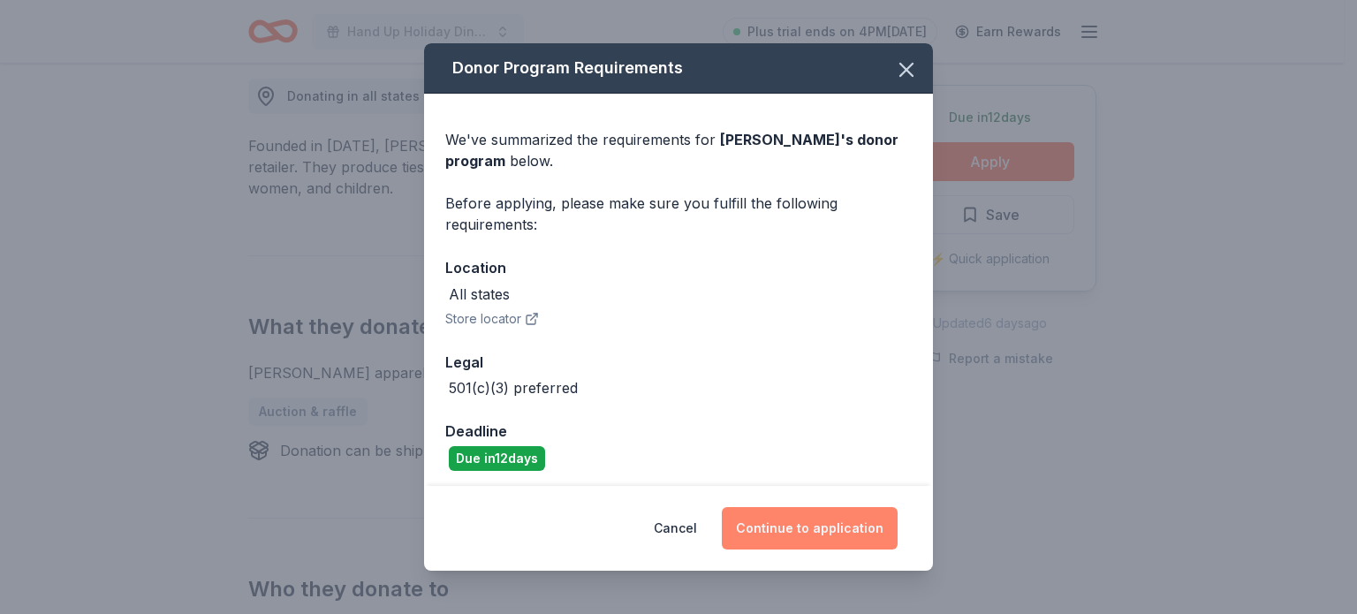
click at [799, 518] on button "Continue to application" at bounding box center [810, 528] width 176 height 42
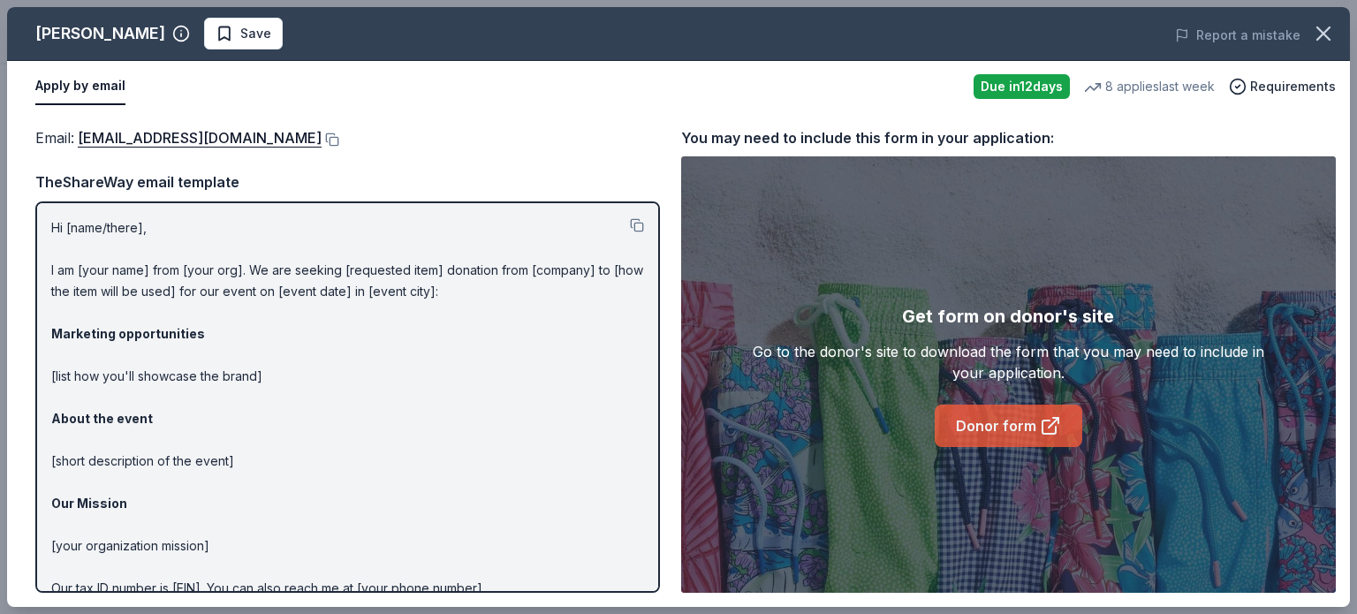
click at [1028, 422] on link "Donor form" at bounding box center [1007, 425] width 147 height 42
